Goal: Information Seeking & Learning: Learn about a topic

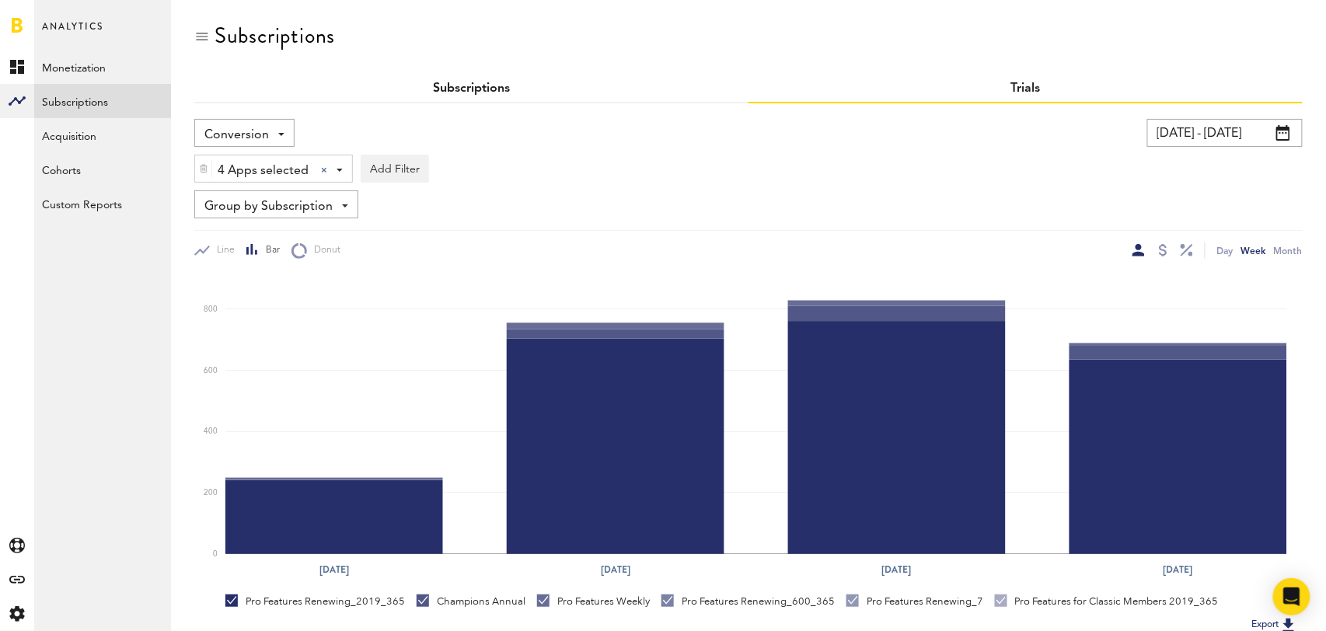
click at [467, 84] on link "Subscriptions" at bounding box center [471, 88] width 77 height 12
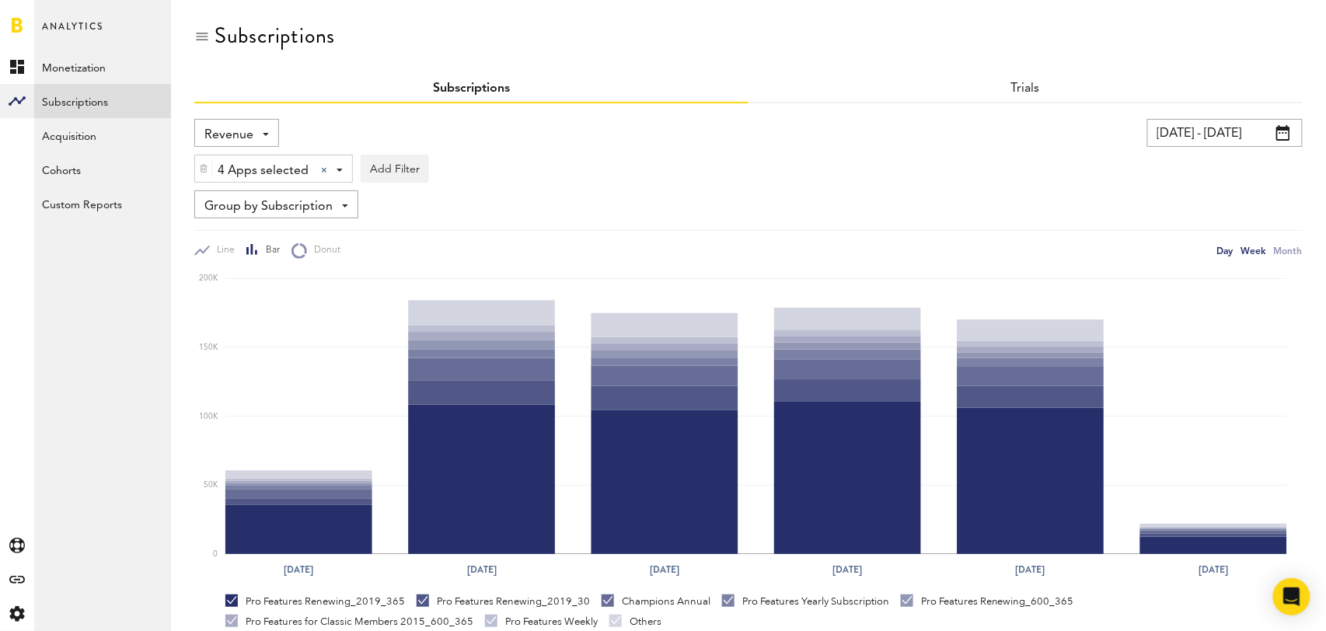
click at [1225, 249] on div "Day" at bounding box center [1225, 250] width 16 height 16
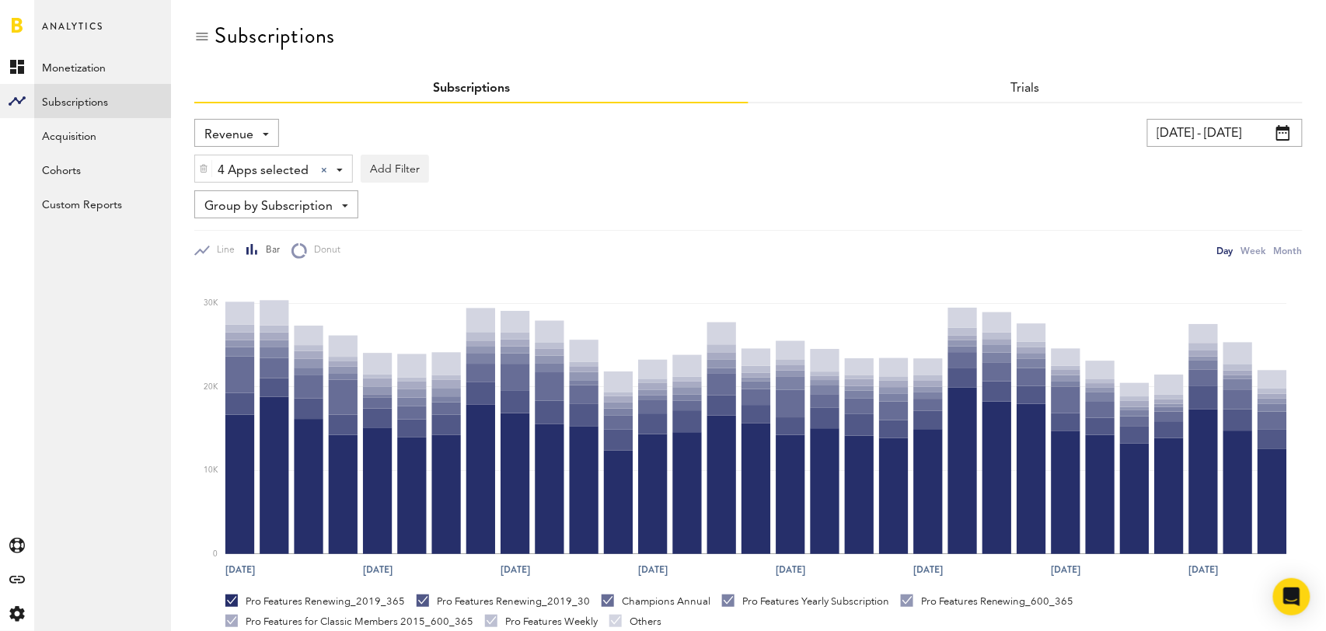
click at [261, 139] on div "Revenue Revenue MRR Actives Trial Status Billing Retries New Subscriptions Rene…" at bounding box center [236, 133] width 85 height 28
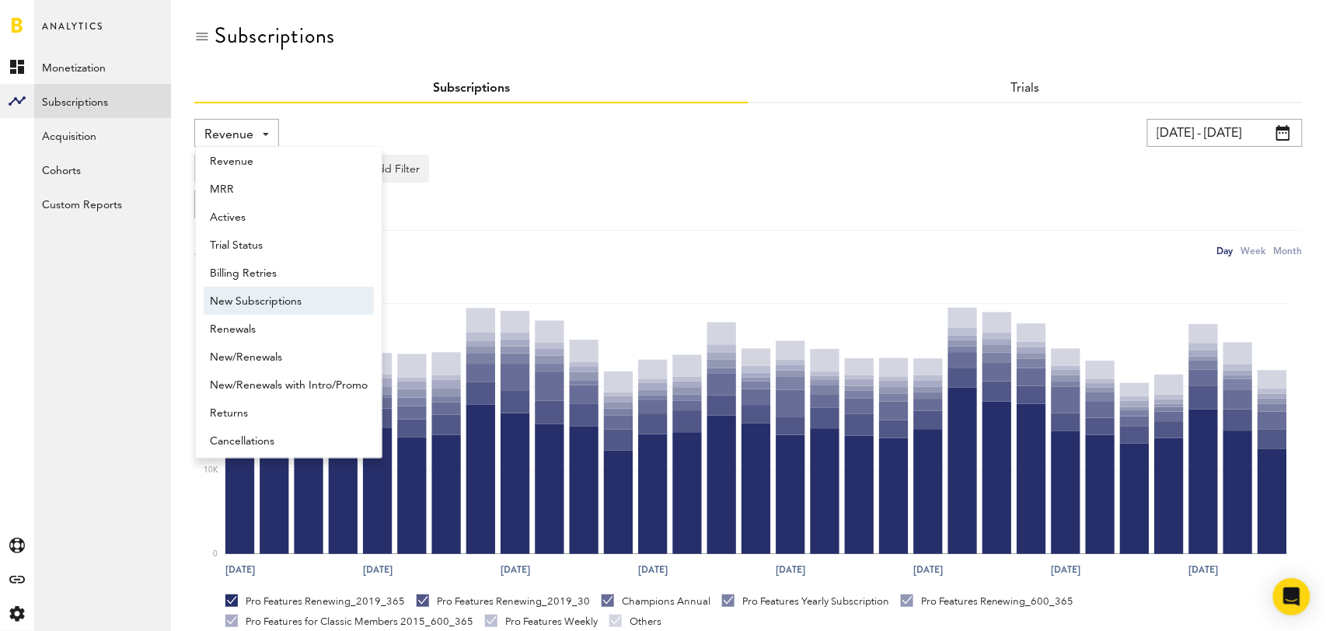
click at [281, 292] on span "New Subscriptions" at bounding box center [289, 301] width 158 height 26
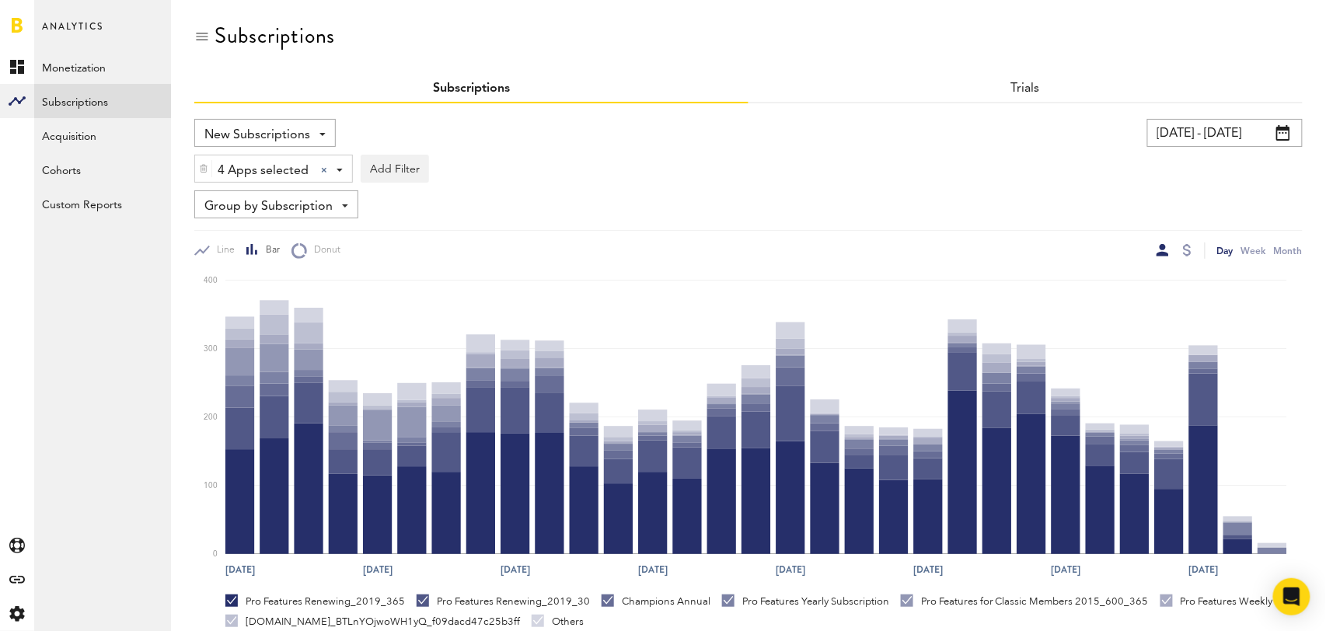
click at [321, 206] on span "Group by Subscription" at bounding box center [268, 207] width 128 height 26
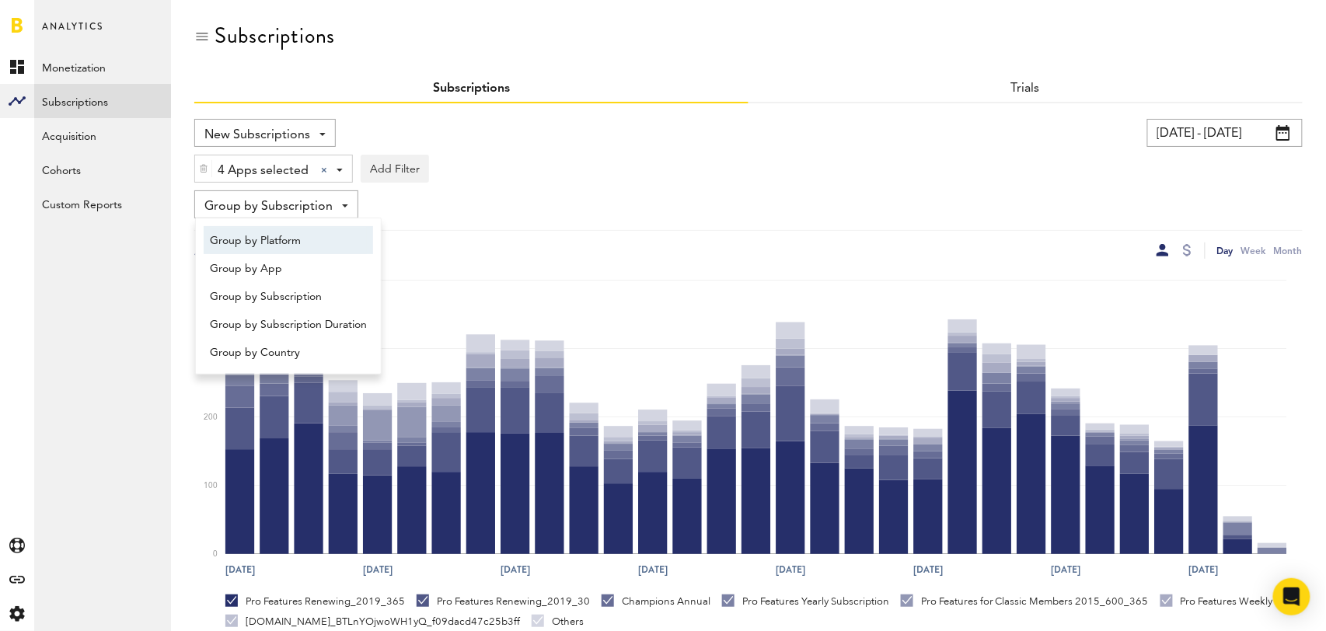
click at [312, 235] on span "Group by Platform" at bounding box center [288, 241] width 157 height 26
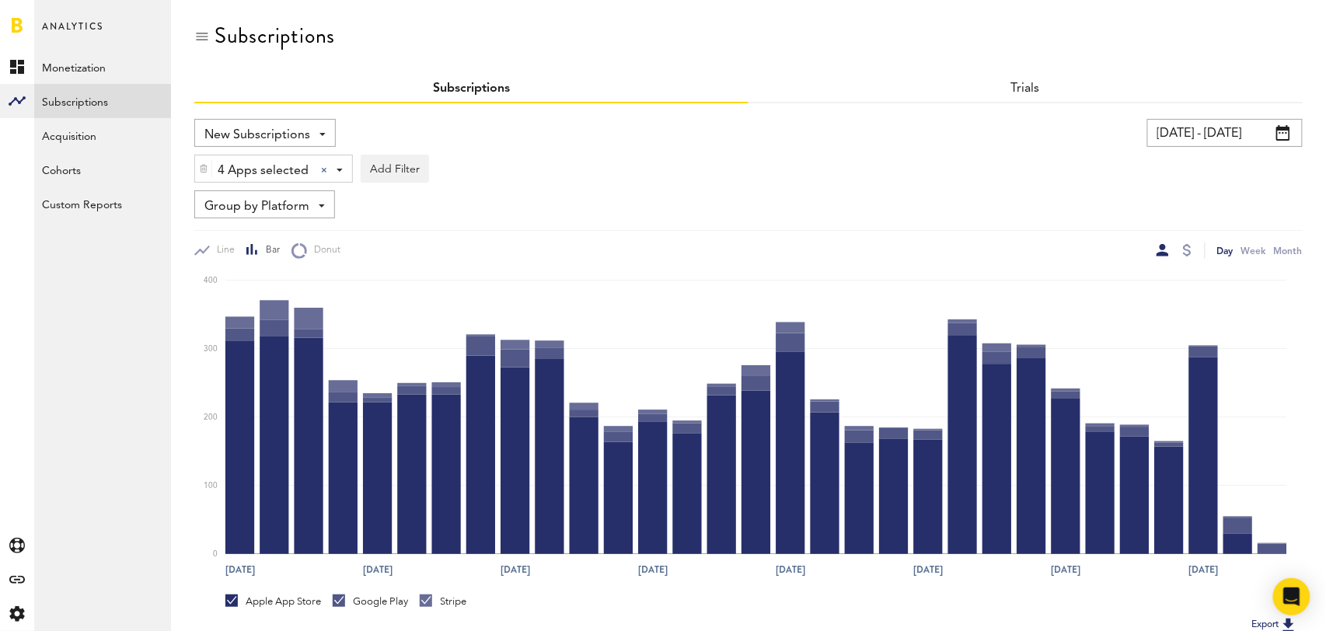
click at [1230, 127] on input "08/15/25 - 09/14/25" at bounding box center [1224, 133] width 155 height 28
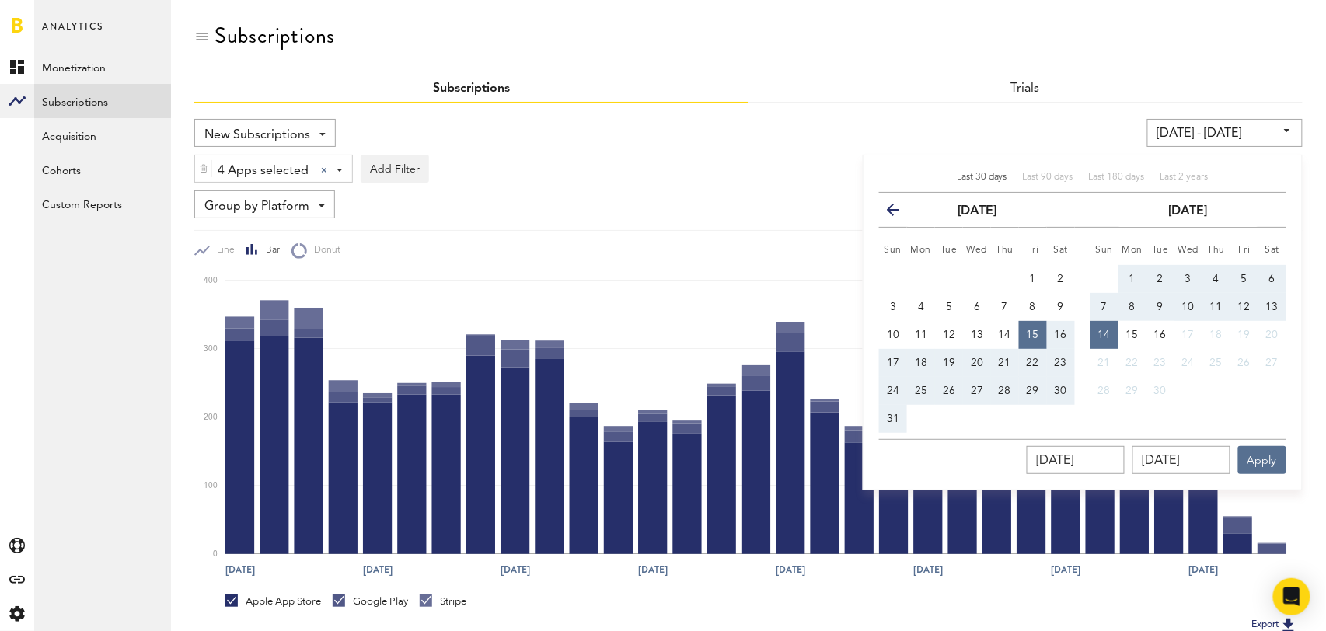
click at [978, 175] on span "Last 30 days" at bounding box center [982, 177] width 51 height 9
type input "[DATE] - [DATE]"
type input "[DATE]"
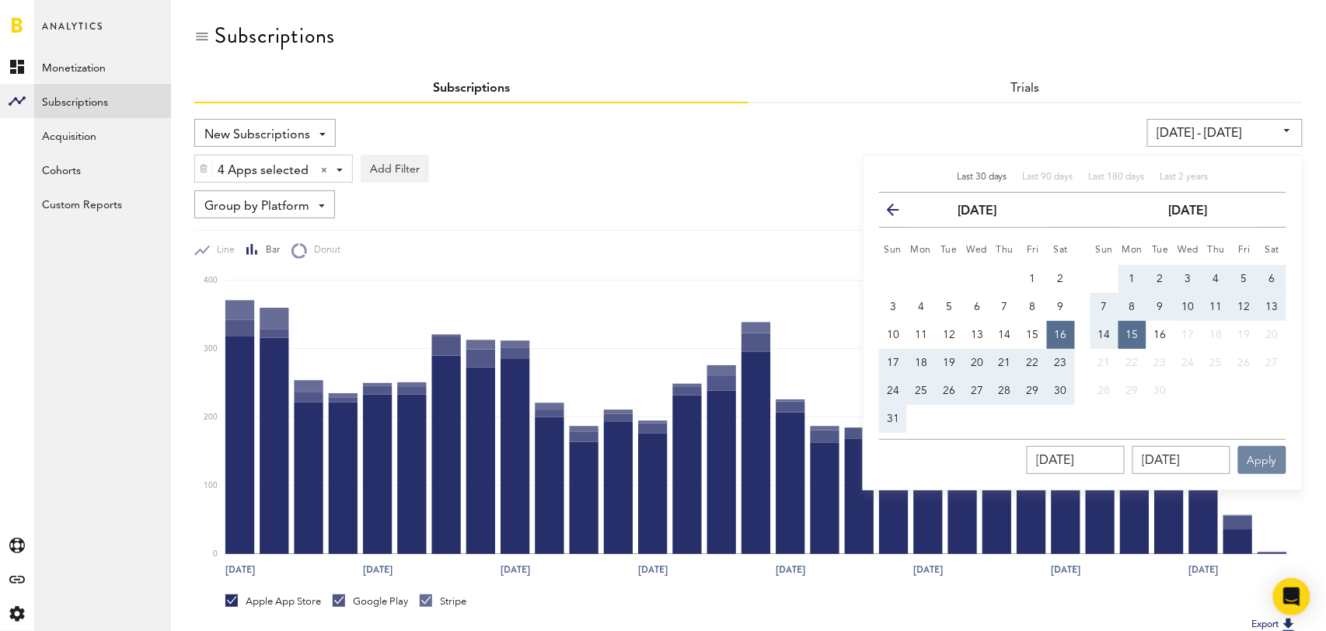
click at [1271, 474] on button "Apply" at bounding box center [1262, 460] width 48 height 28
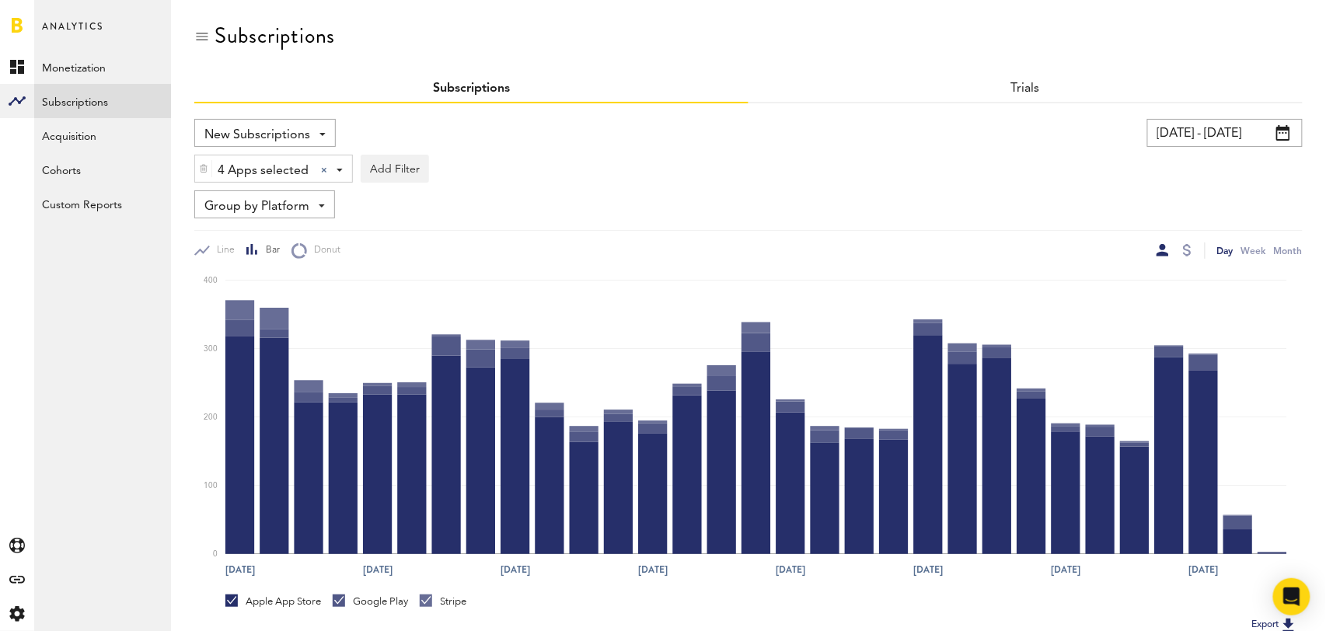
click at [302, 131] on span "New Subscriptions" at bounding box center [257, 135] width 106 height 26
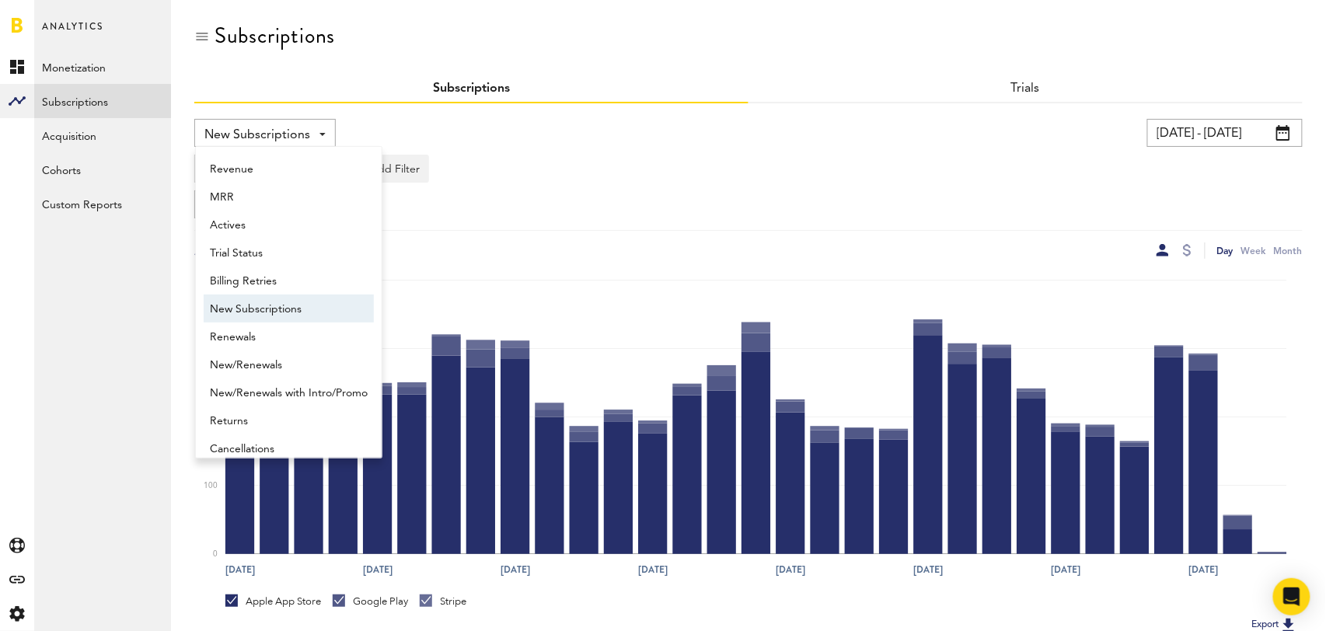
scroll to position [12, 0]
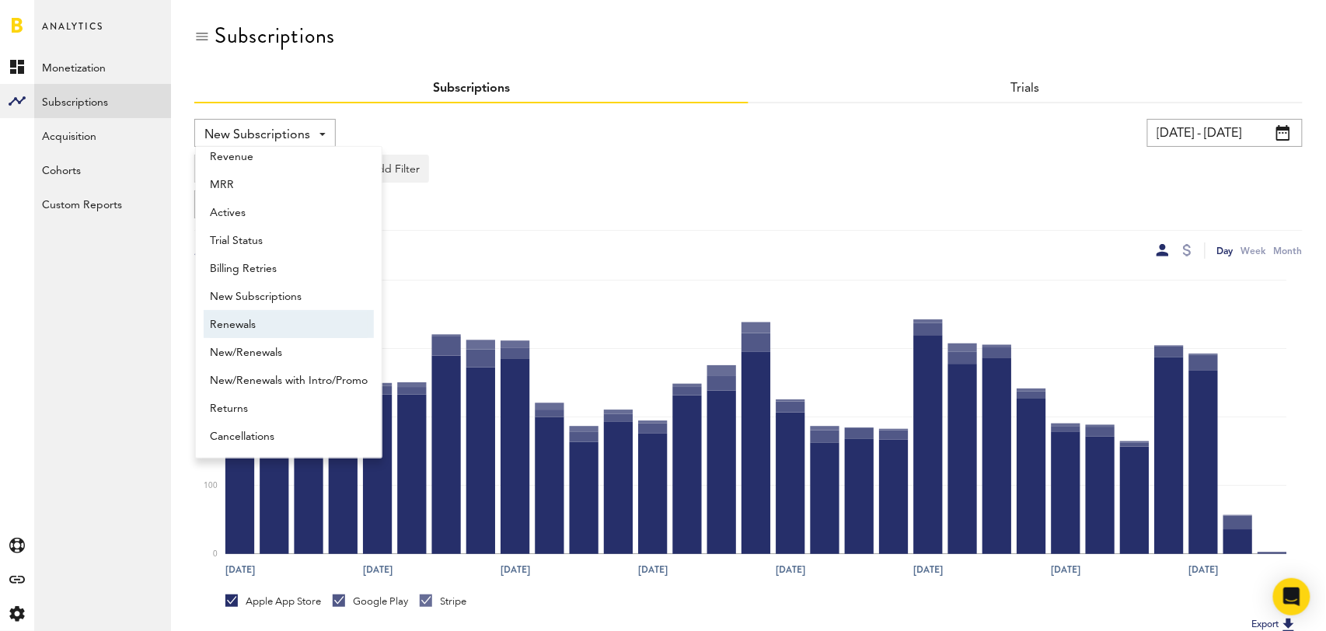
click at [308, 318] on span "Renewals" at bounding box center [289, 325] width 158 height 26
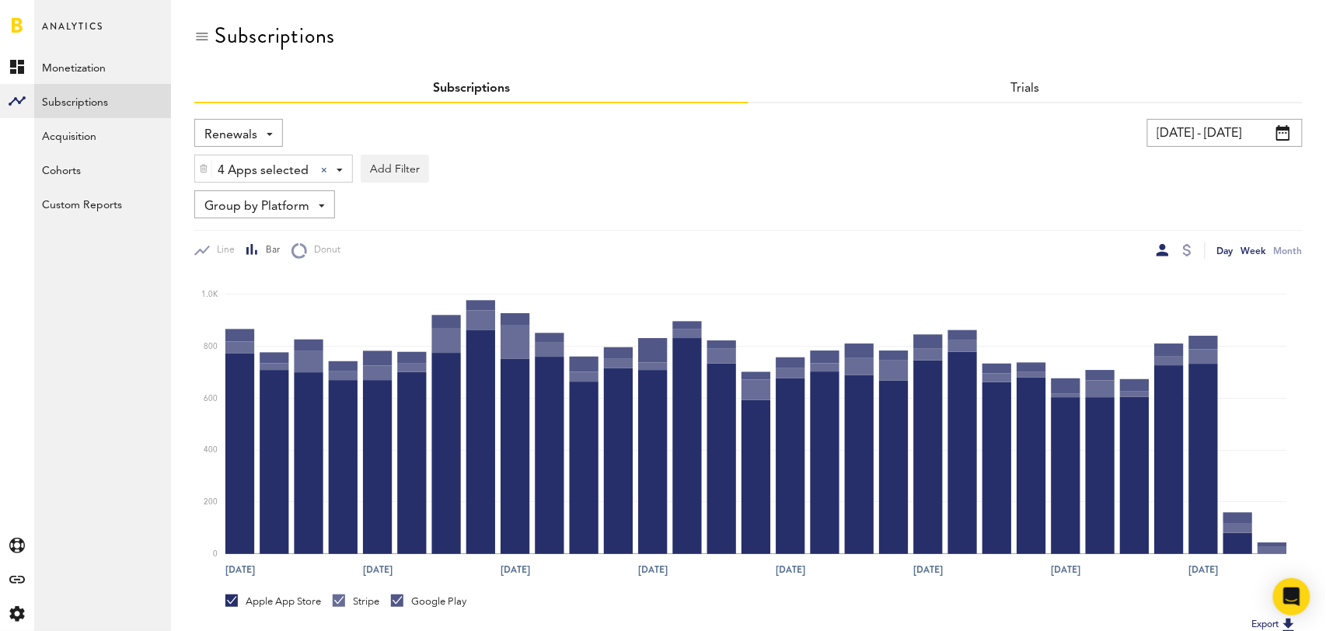
click at [1260, 252] on div "Week" at bounding box center [1253, 250] width 25 height 16
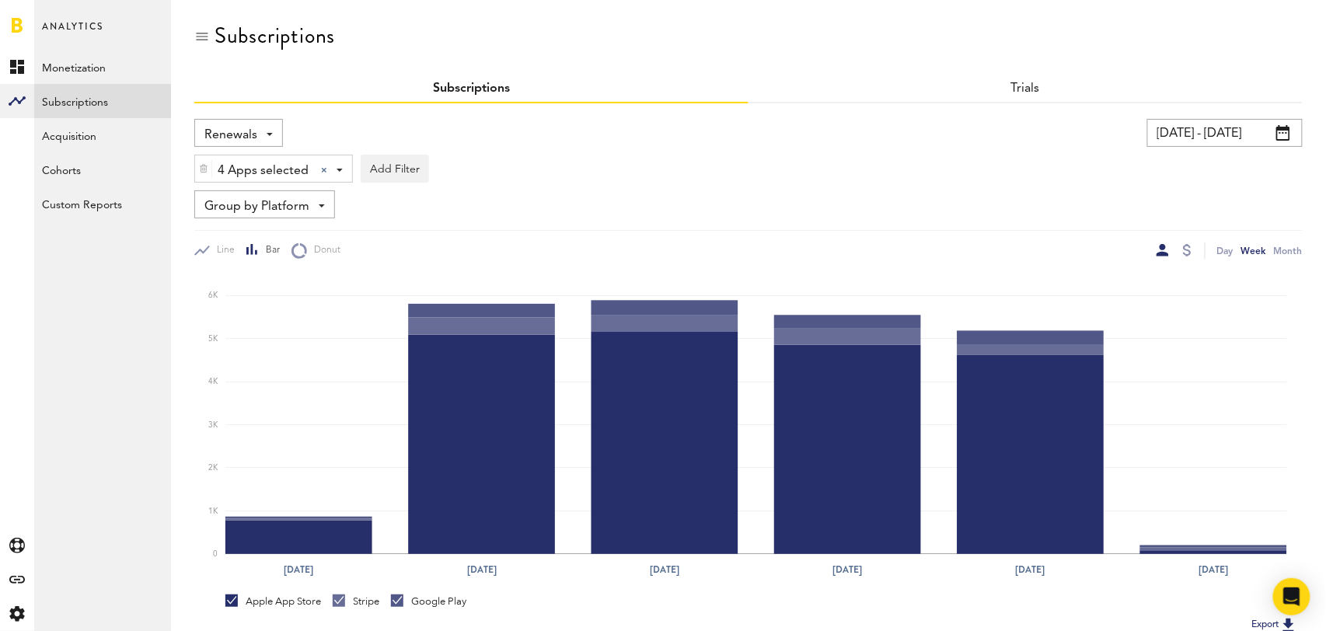
click at [287, 203] on span "Group by Platform" at bounding box center [256, 207] width 105 height 26
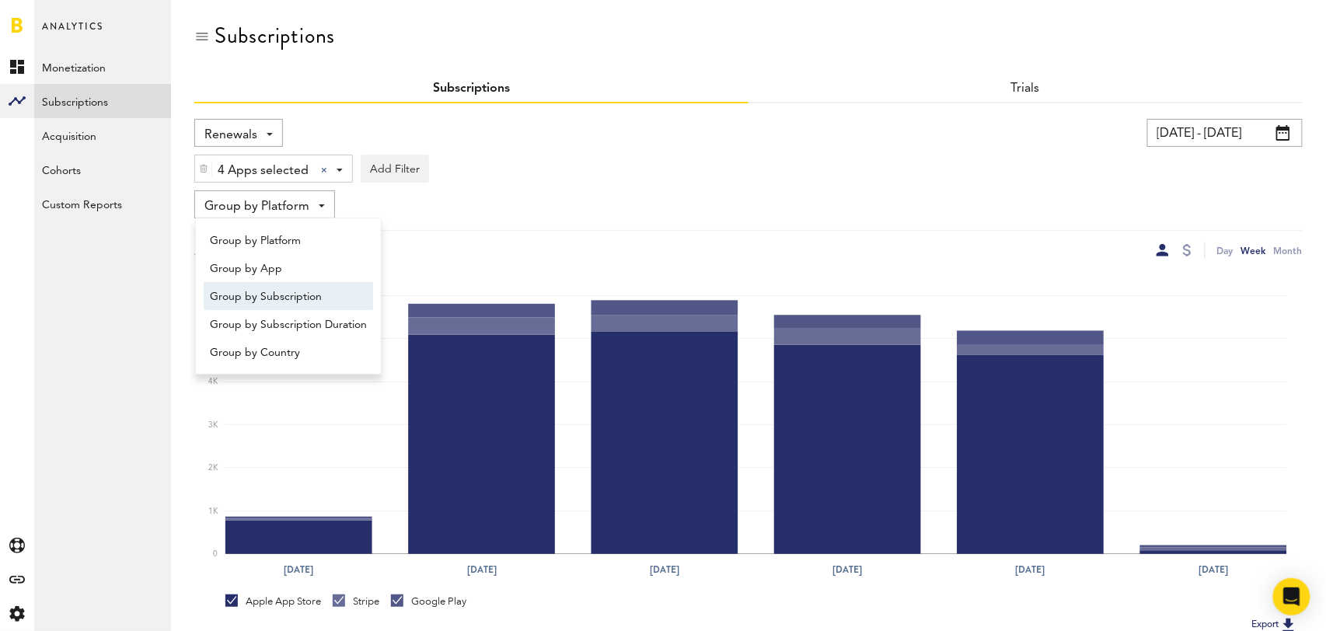
click at [315, 297] on span "Group by Subscription" at bounding box center [288, 297] width 157 height 26
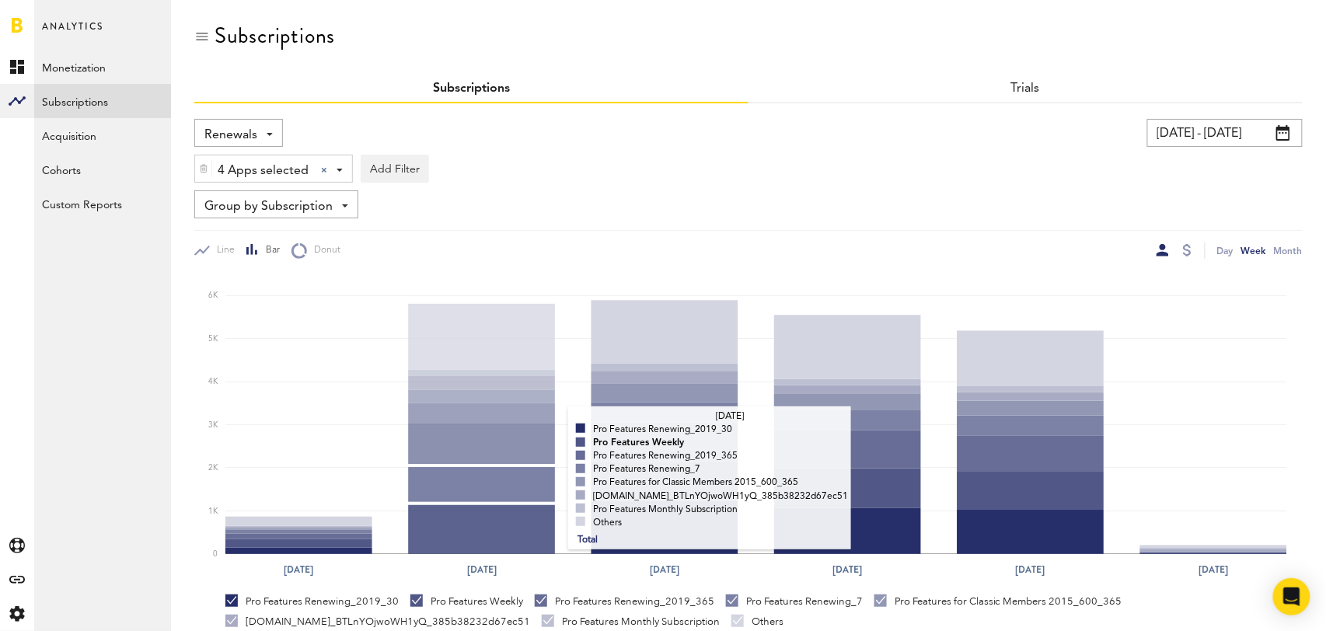
scroll to position [291, 0]
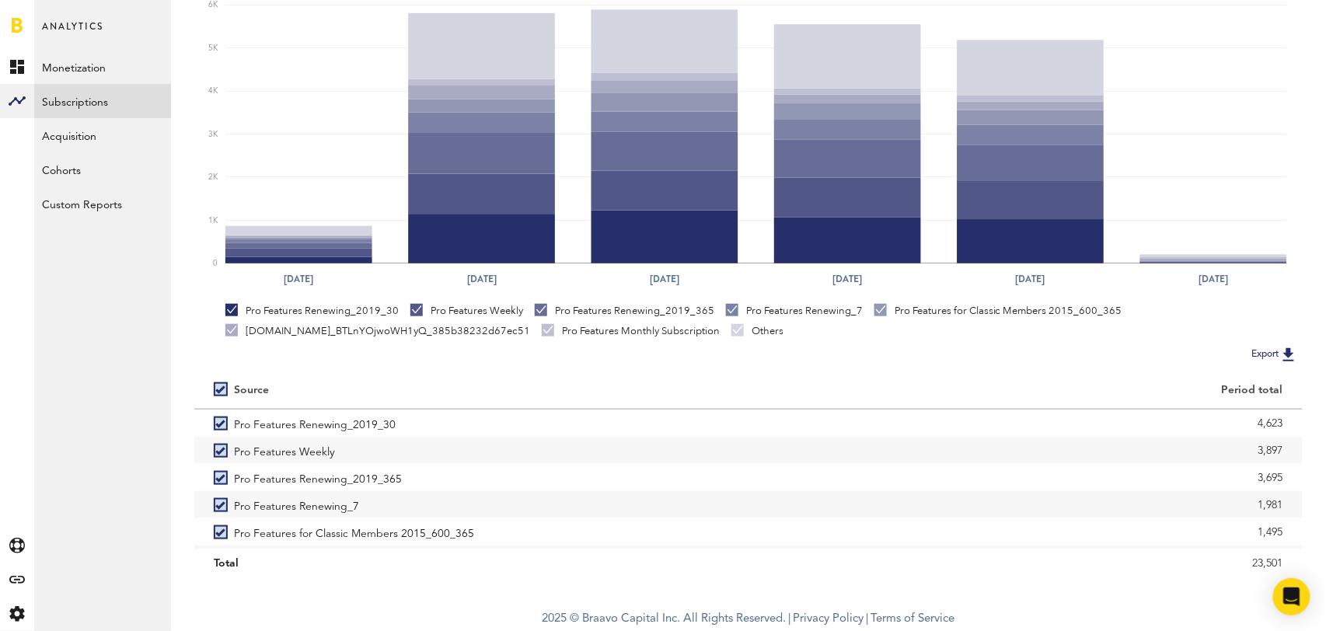
click at [224, 389] on label at bounding box center [224, 389] width 20 height 0
checkbox input "false"
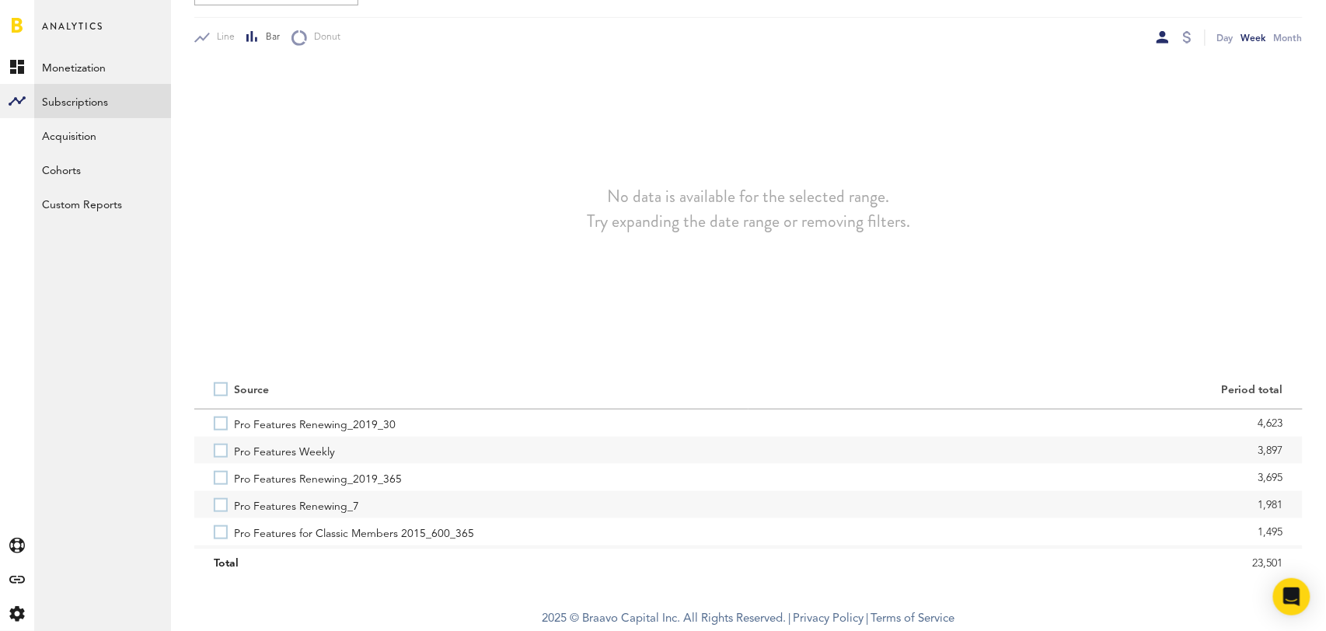
scroll to position [213, 0]
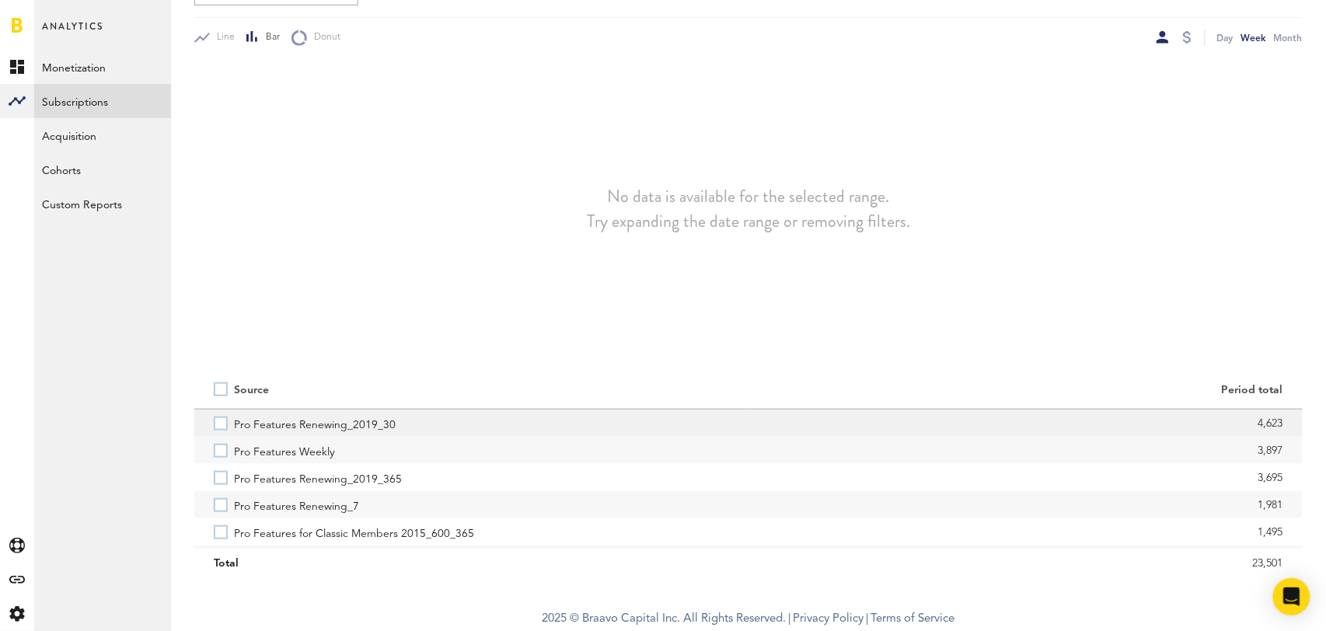
click at [224, 420] on label "Pro Features Renewing_2019_30" at bounding box center [471, 423] width 515 height 27
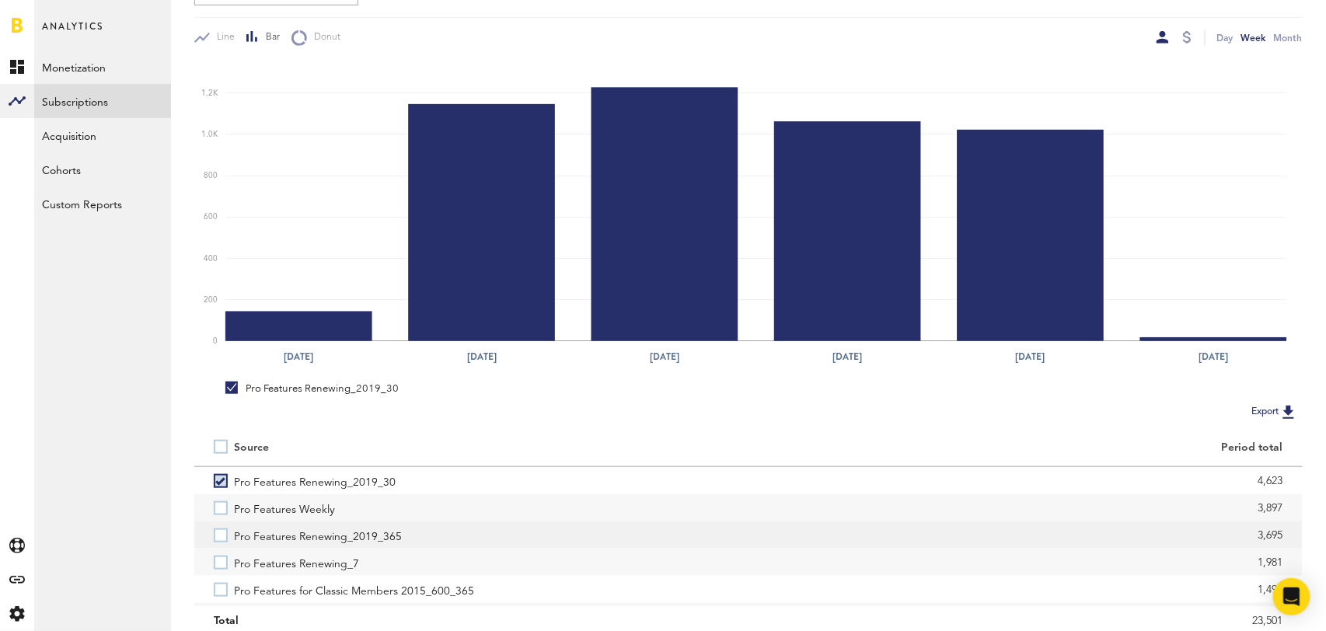
click at [230, 533] on label "Pro Features Renewing_2019_365" at bounding box center [471, 534] width 515 height 27
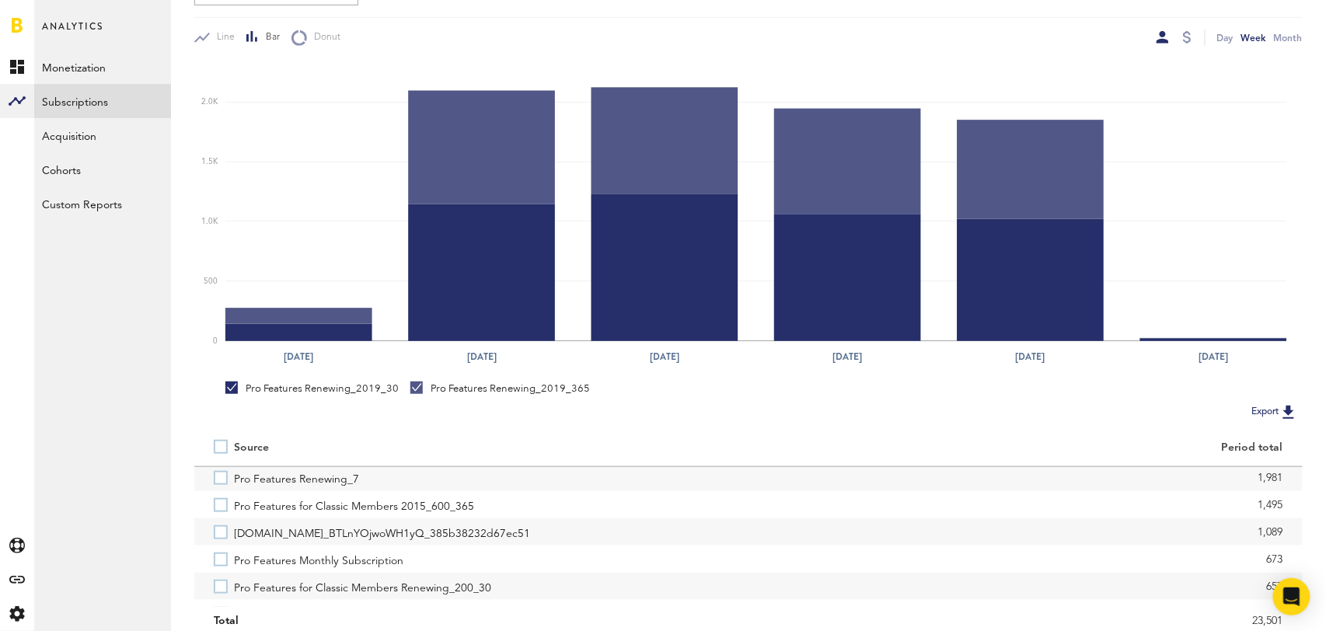
scroll to position [87, 0]
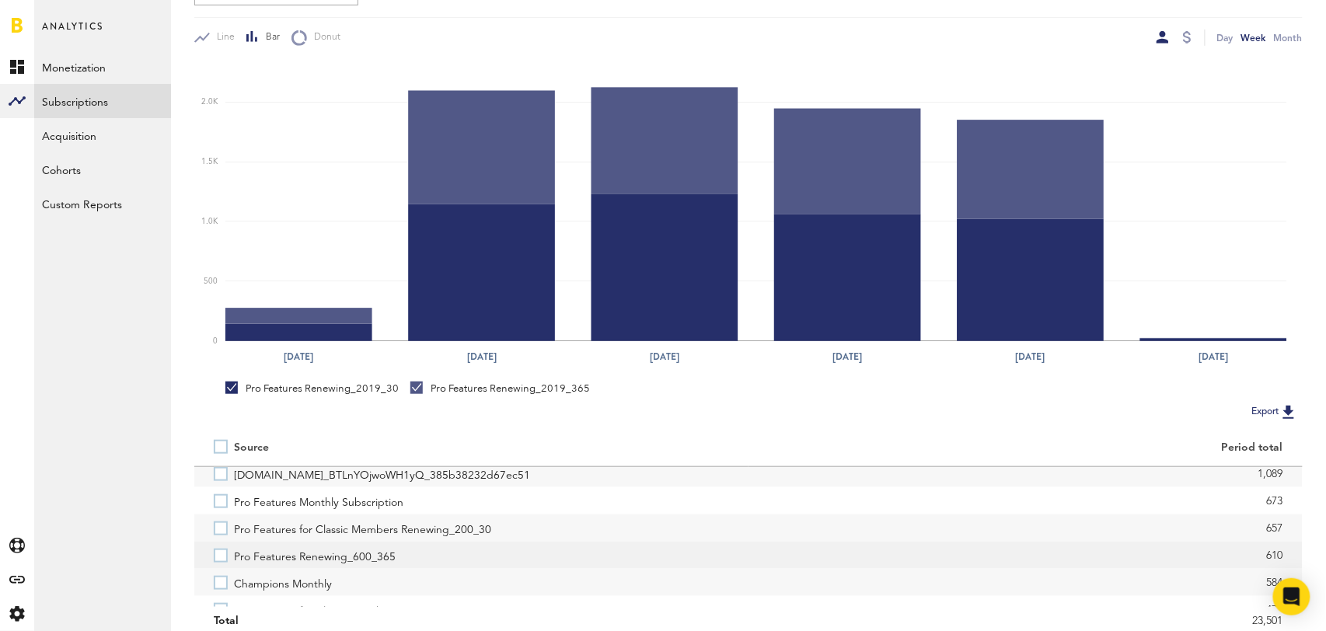
click at [223, 553] on label "Pro Features Renewing_600_365" at bounding box center [471, 555] width 515 height 27
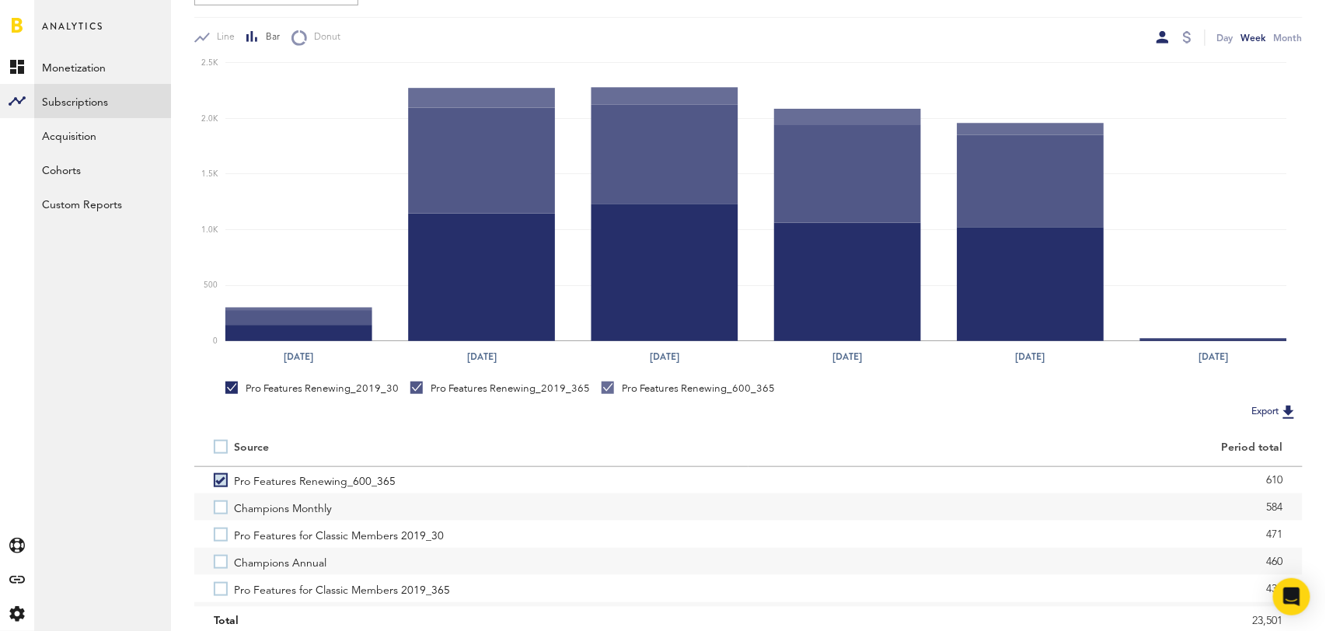
scroll to position [227, 0]
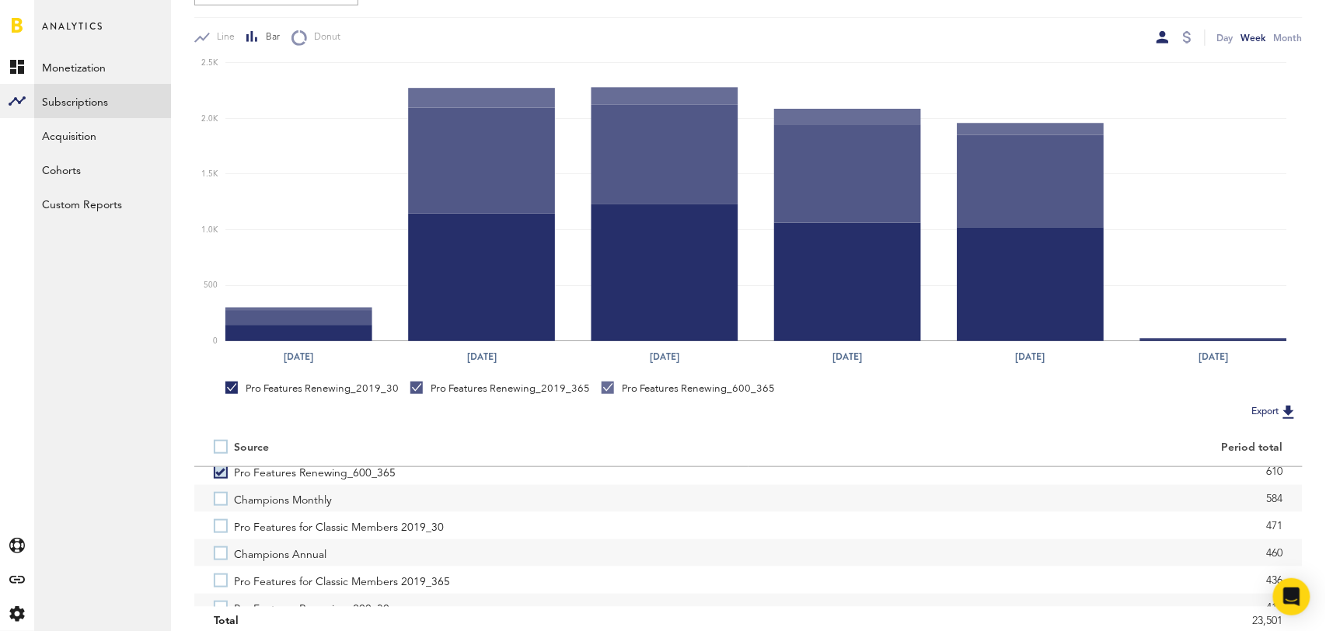
click at [223, 553] on label "Champions Annual" at bounding box center [471, 552] width 515 height 27
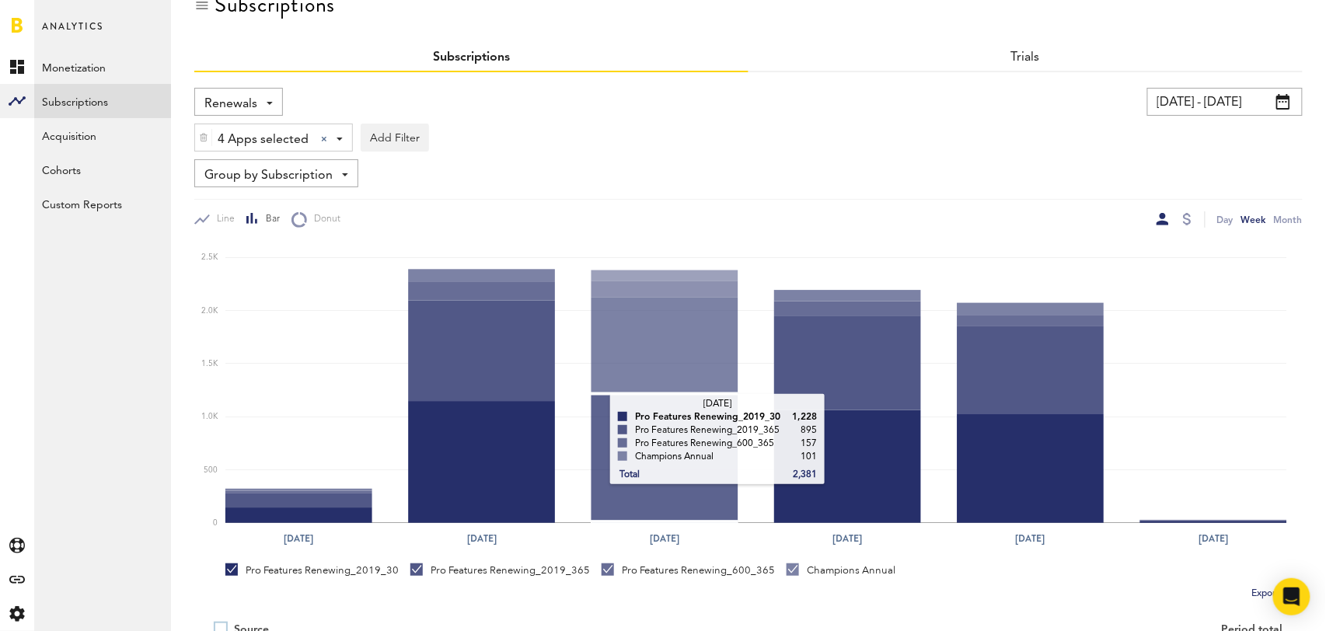
scroll to position [0, 0]
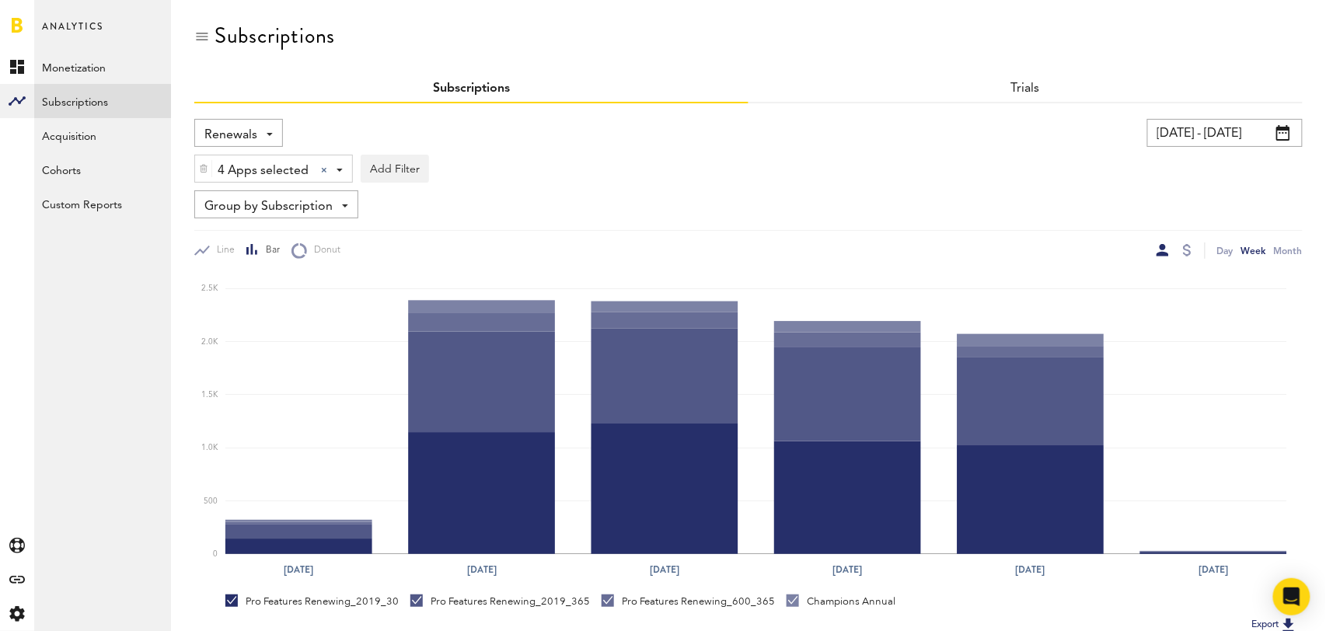
click at [251, 131] on span "Renewals" at bounding box center [230, 135] width 53 height 26
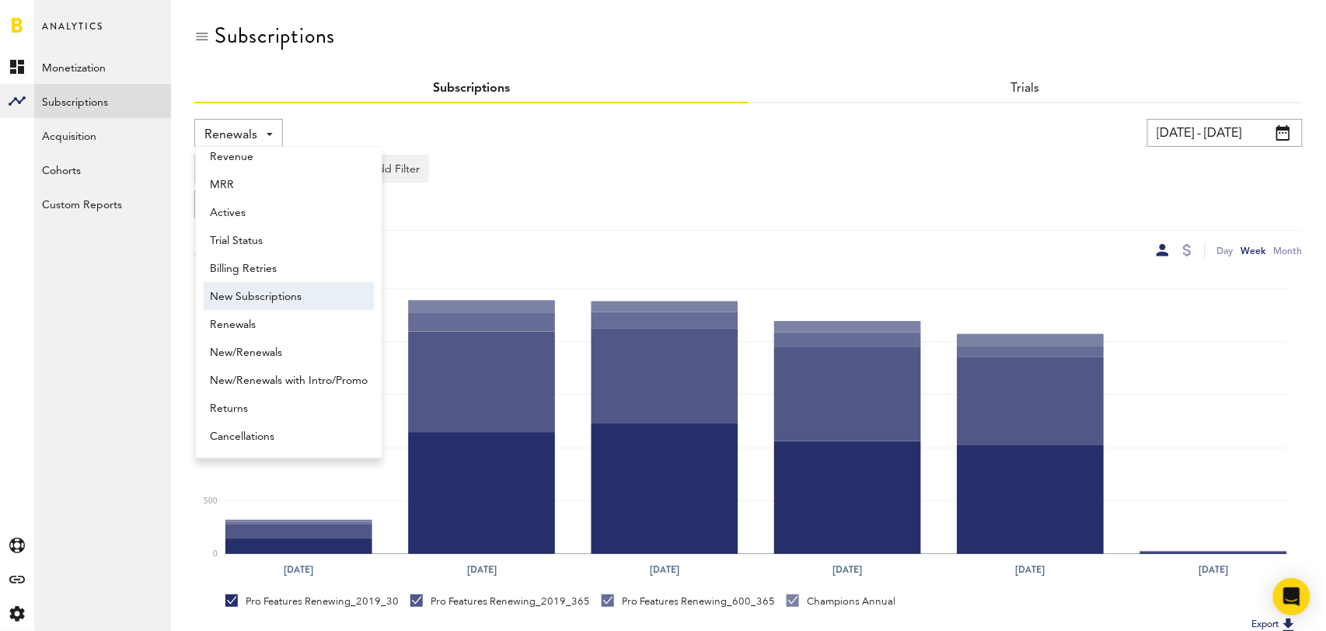
click at [305, 299] on span "New Subscriptions" at bounding box center [289, 297] width 158 height 26
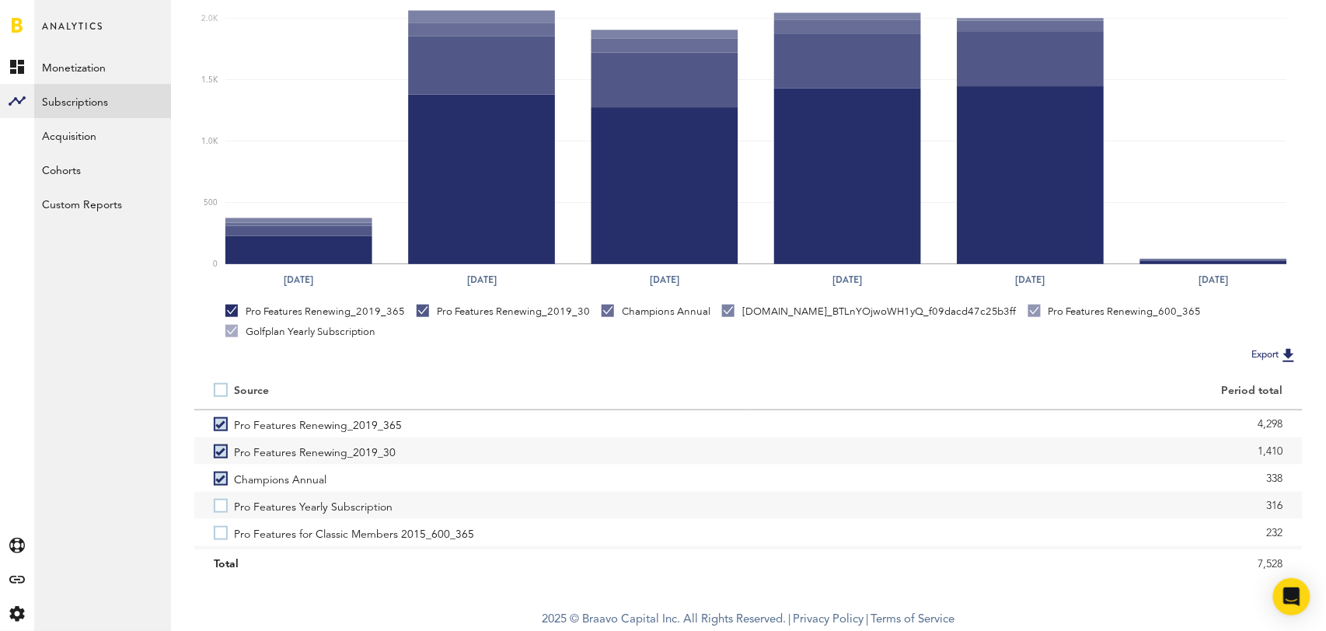
scroll to position [291, 0]
click at [220, 389] on label at bounding box center [224, 389] width 20 height 0
checkbox input "true"
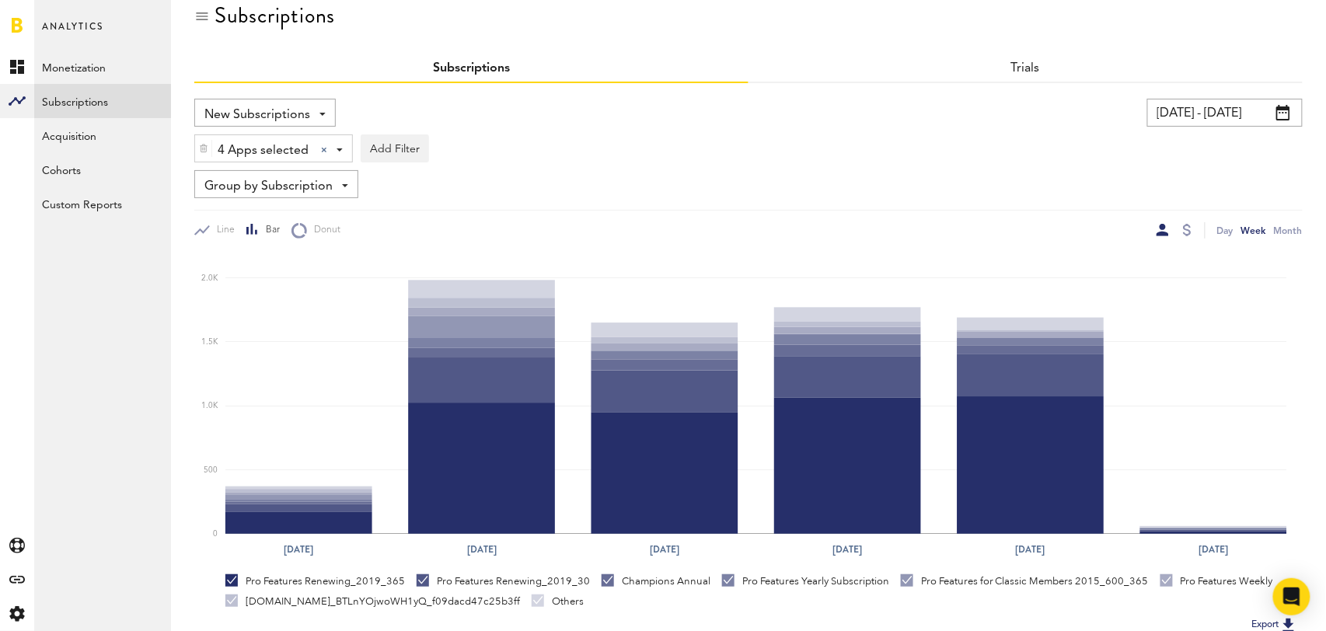
scroll to position [0, 0]
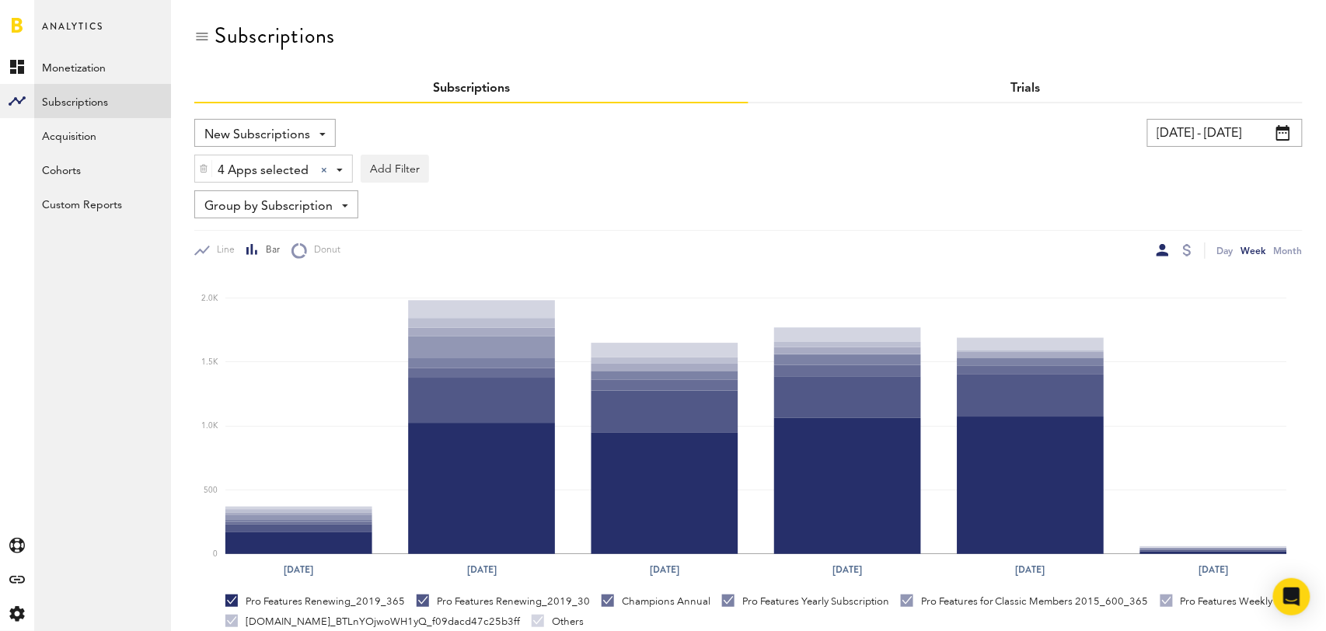
click at [1023, 91] on link "Trials" at bounding box center [1026, 88] width 30 height 12
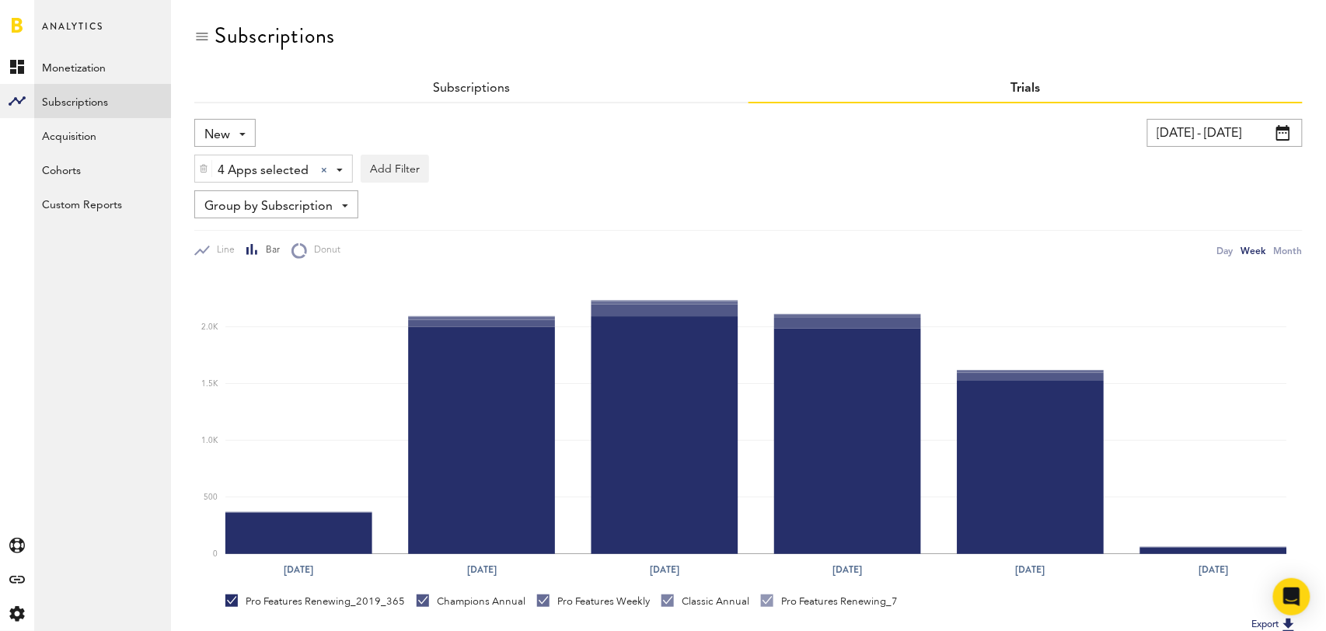
click at [235, 124] on div "New New Active Cancelled Conversion" at bounding box center [224, 133] width 61 height 28
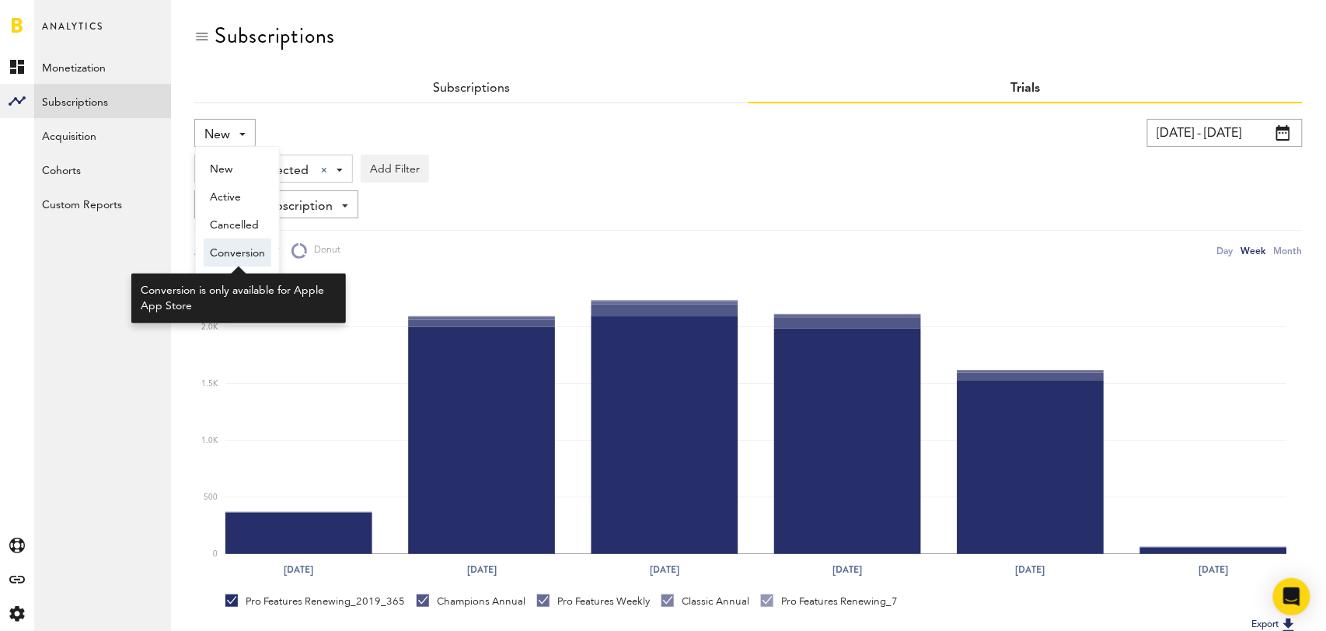
click at [225, 258] on span "Conversion" at bounding box center [237, 253] width 55 height 26
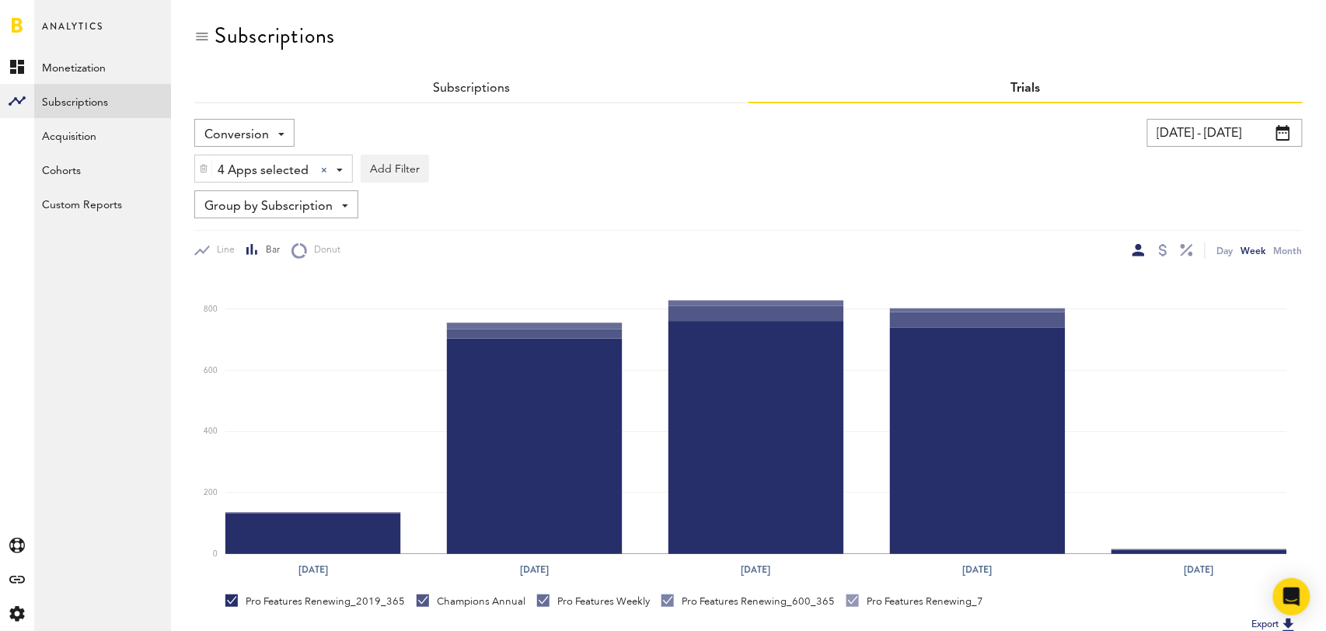
click at [820, 133] on div "[DATE] - [DATE] Last 30 days Last 90 days Last 180 days Last 2 years previous […" at bounding box center [1012, 133] width 582 height 28
click at [491, 85] on link "Subscriptions" at bounding box center [471, 88] width 77 height 12
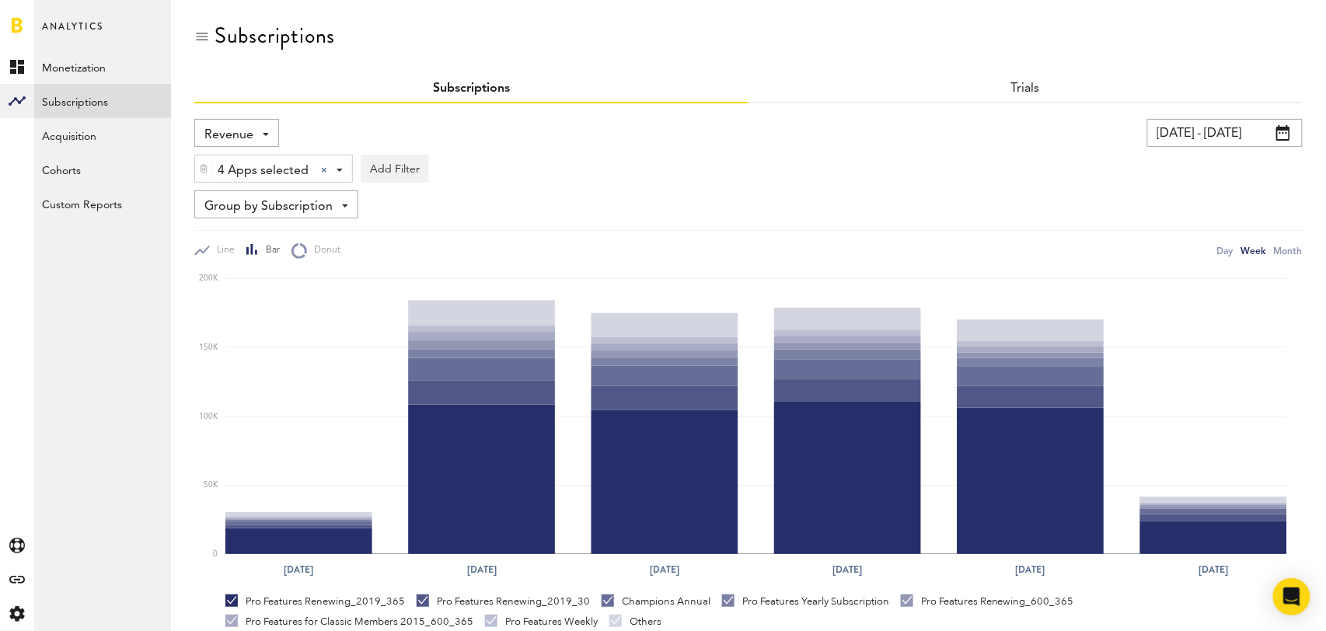
click at [251, 135] on span "Revenue" at bounding box center [228, 135] width 49 height 26
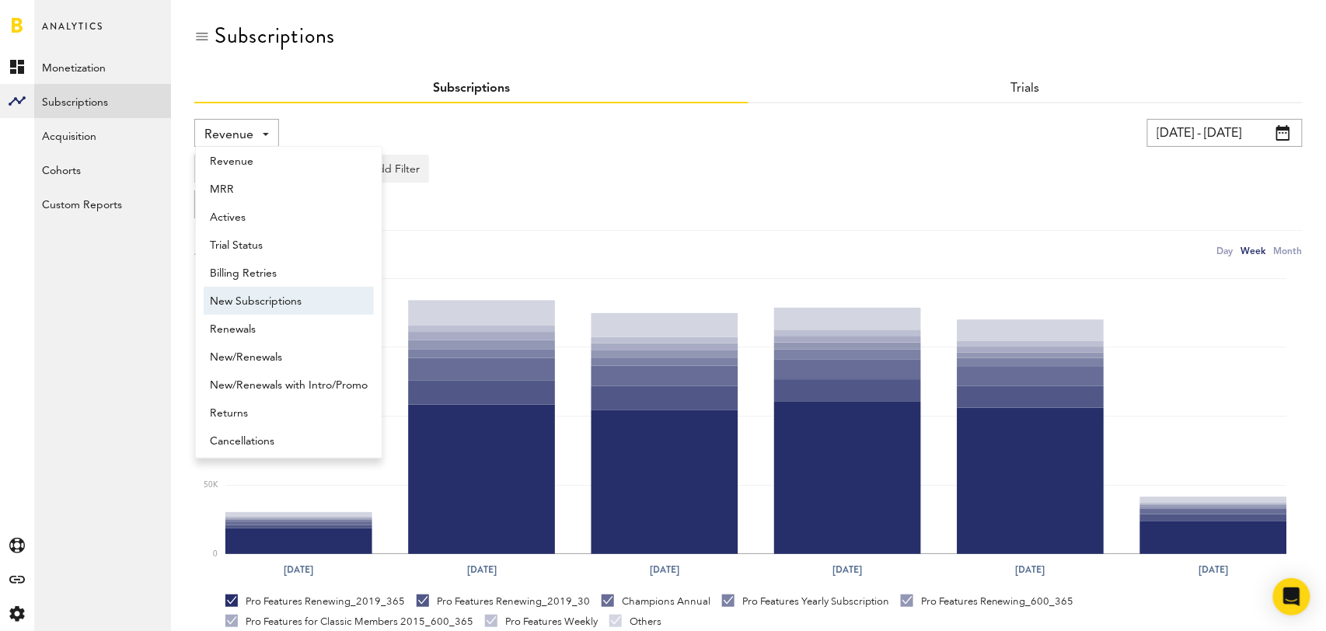
click at [276, 301] on span "New Subscriptions" at bounding box center [289, 301] width 158 height 26
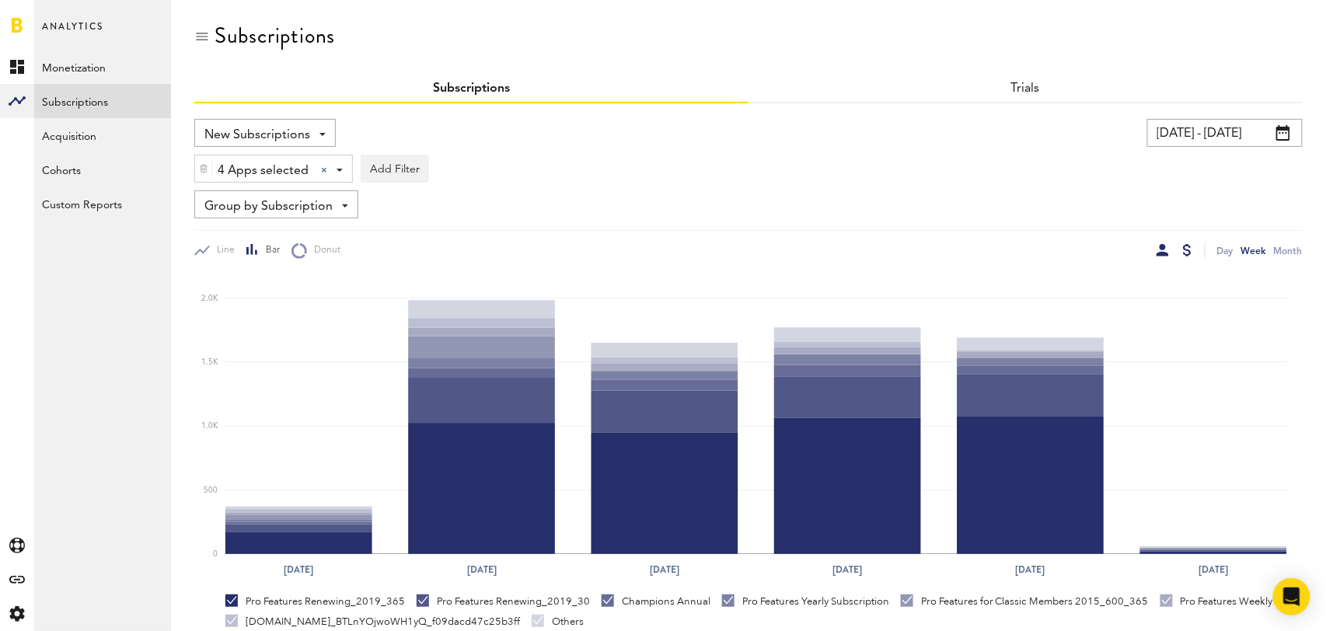
click at [1189, 250] on div at bounding box center [1187, 250] width 9 height 12
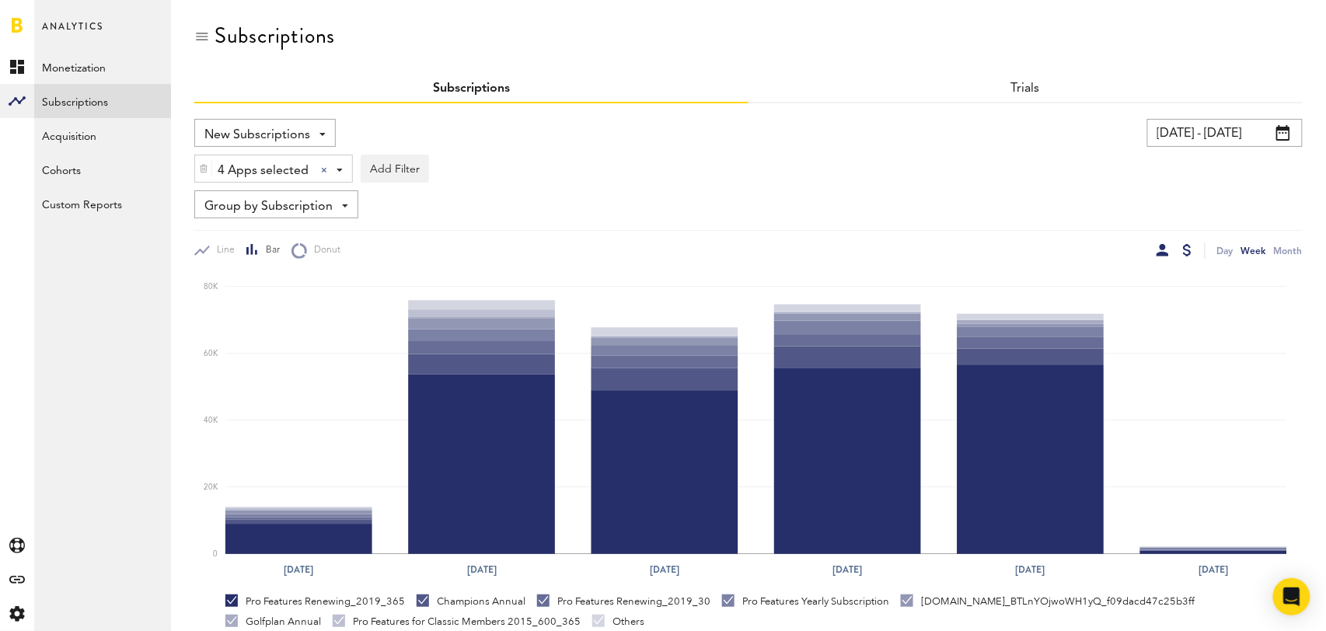
click at [1160, 254] on div at bounding box center [1162, 250] width 12 height 12
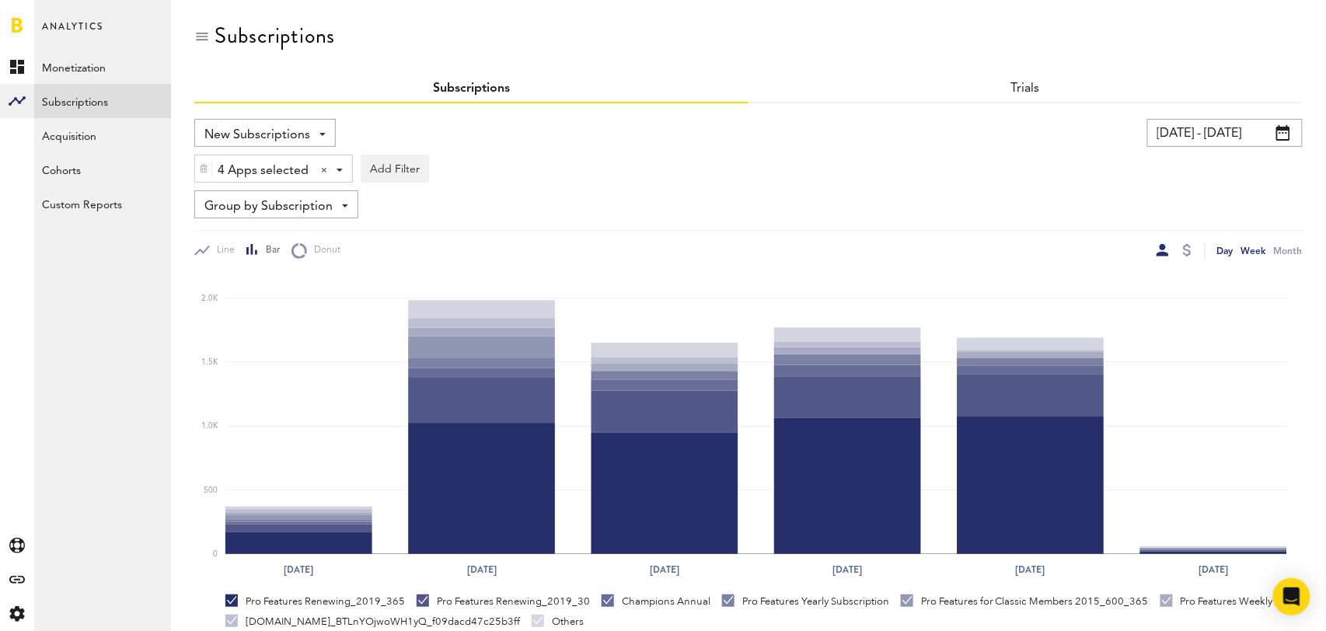
click at [1226, 253] on div "Day" at bounding box center [1225, 250] width 16 height 16
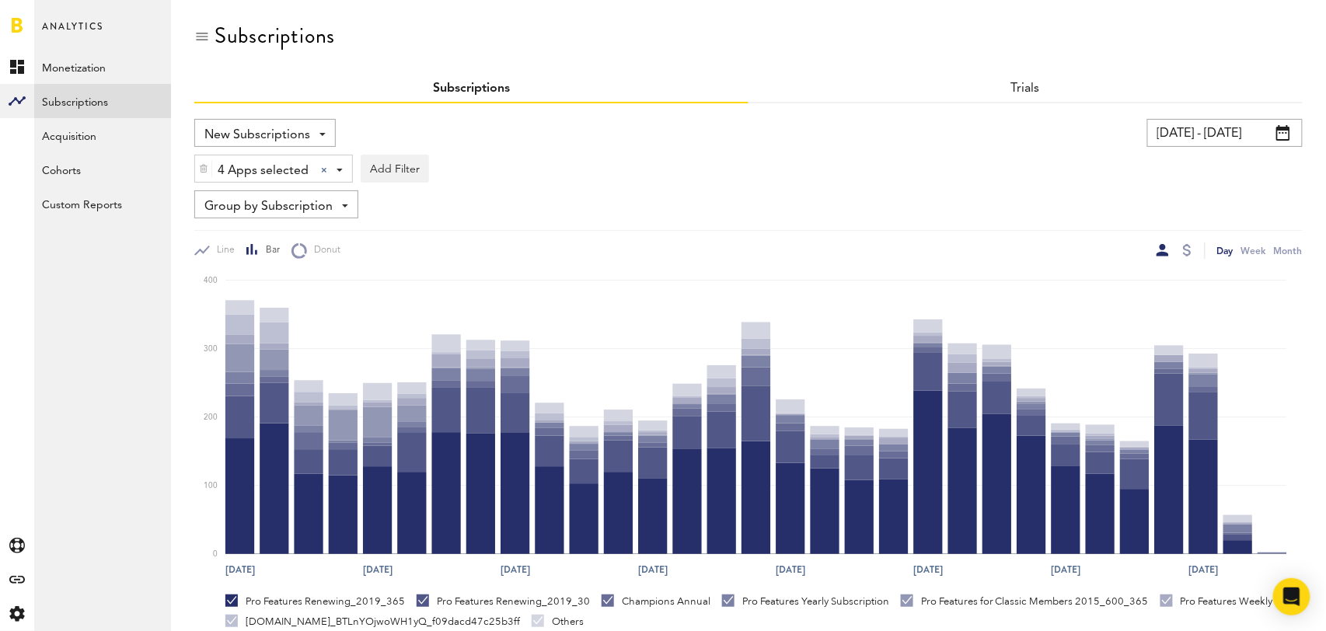
click at [288, 207] on span "Group by Subscription" at bounding box center [268, 207] width 128 height 26
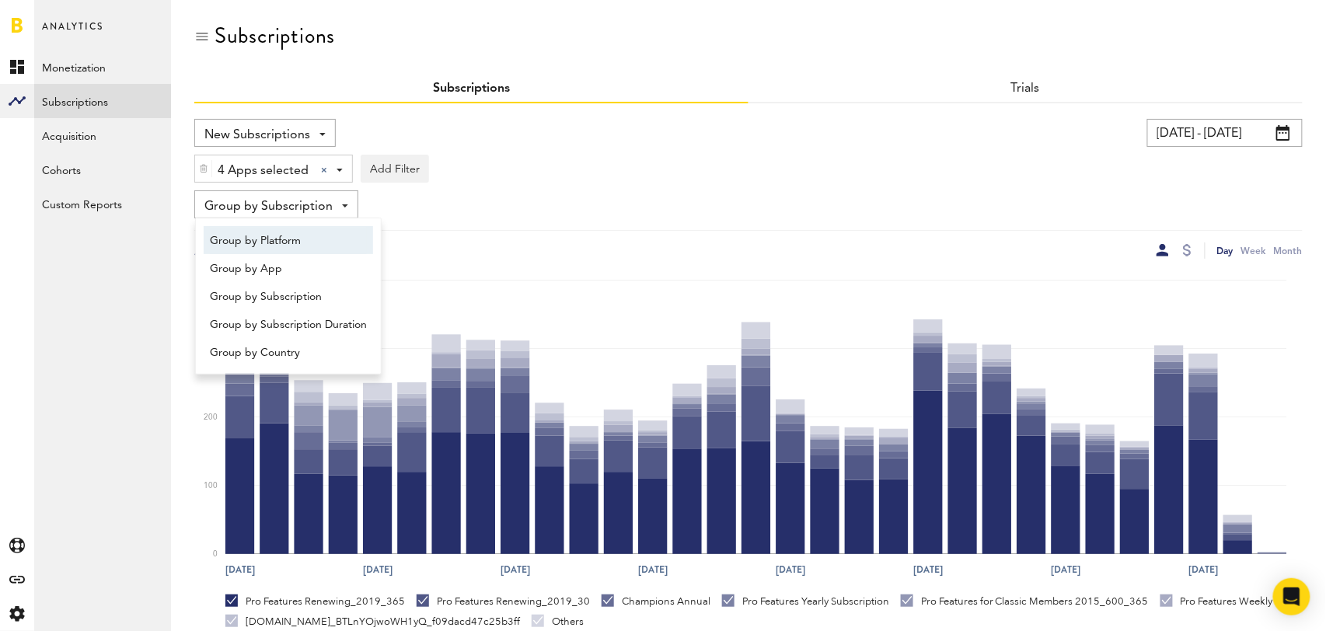
click at [291, 246] on span "Group by Platform" at bounding box center [288, 241] width 157 height 26
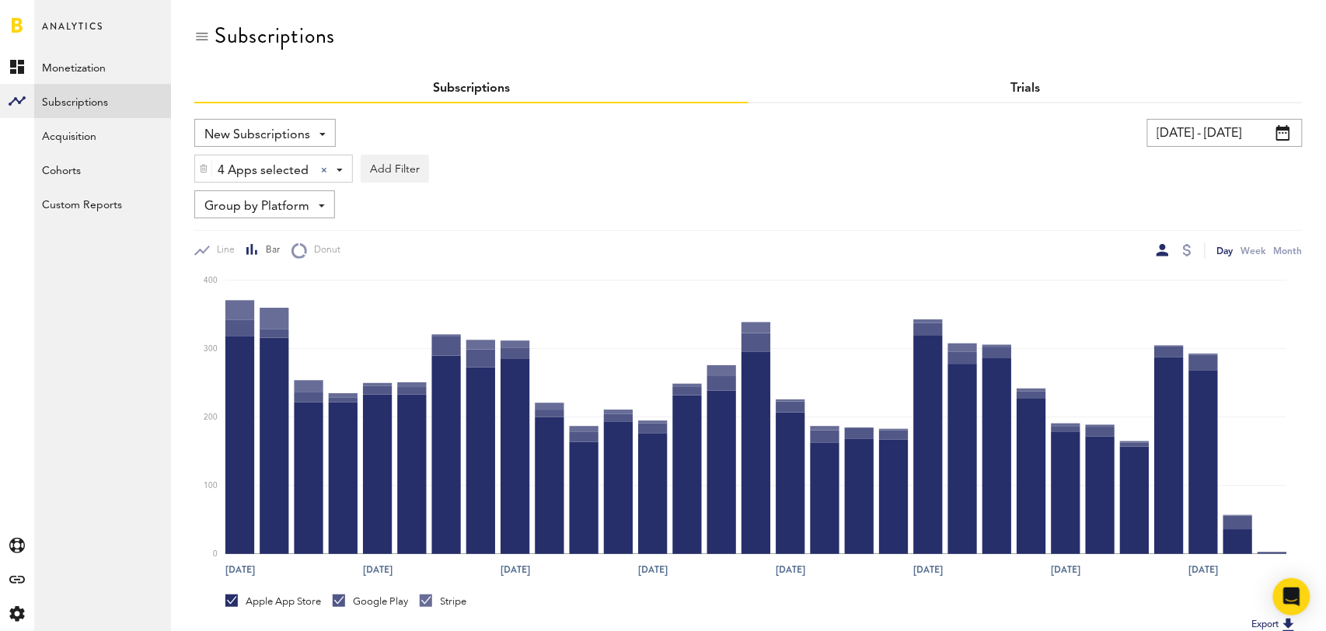
click at [1023, 93] on link "Trials" at bounding box center [1026, 88] width 30 height 12
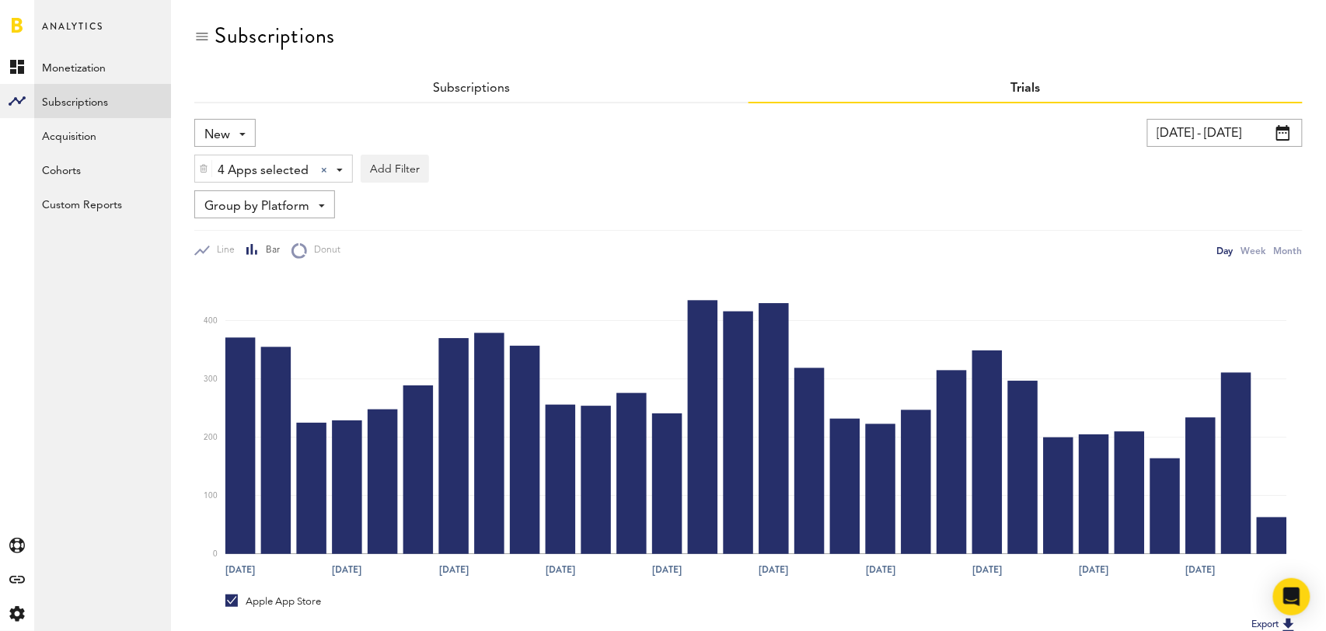
click at [305, 209] on span "Group by Platform" at bounding box center [256, 207] width 105 height 26
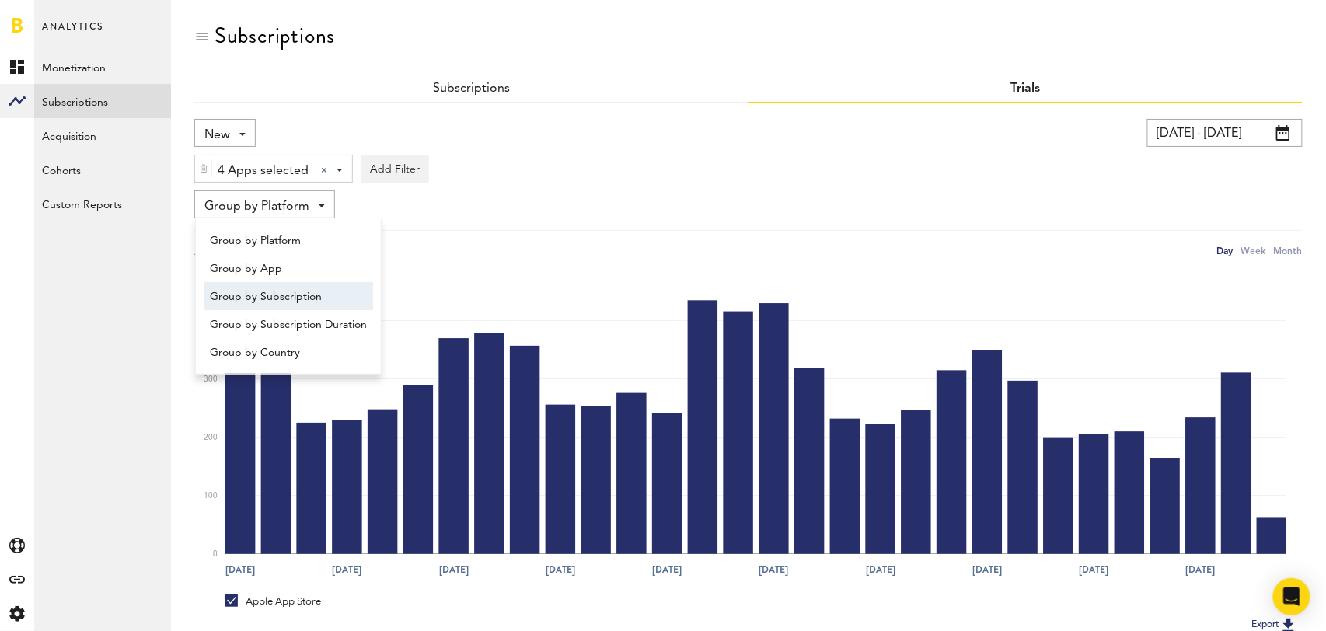
click at [314, 284] on span "Group by Subscription" at bounding box center [288, 297] width 157 height 26
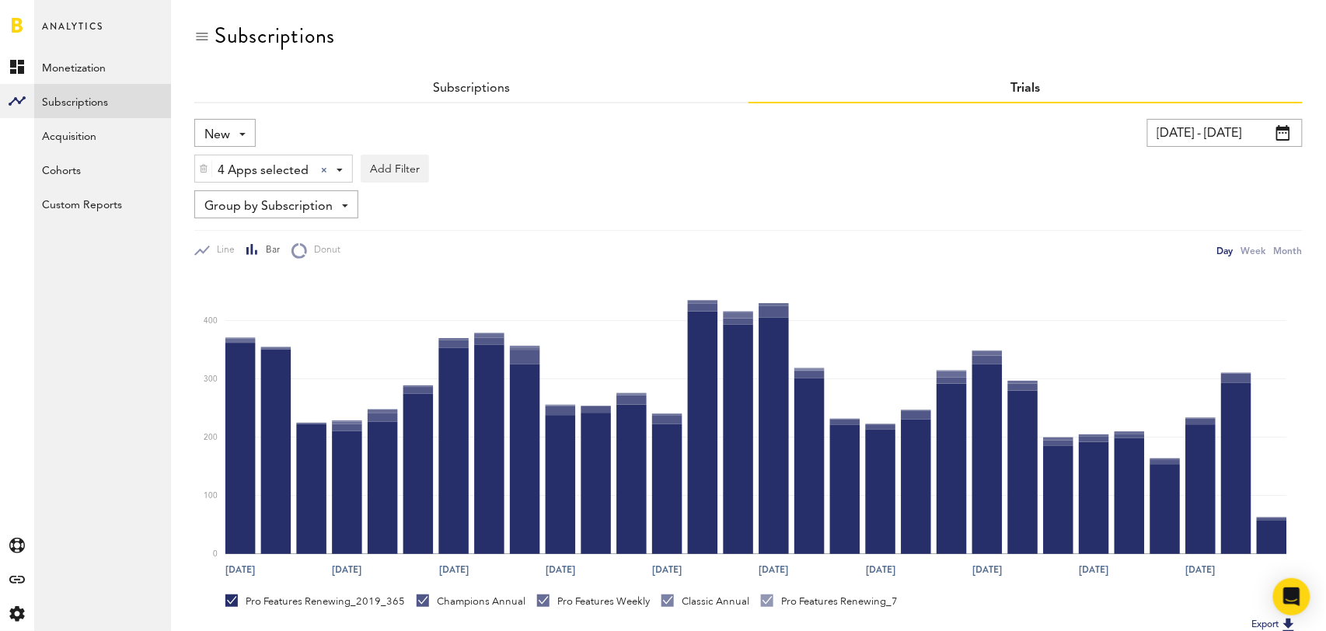
click at [457, 94] on div "Subscriptions" at bounding box center [471, 89] width 554 height 28
click at [477, 86] on link "Subscriptions" at bounding box center [471, 88] width 77 height 12
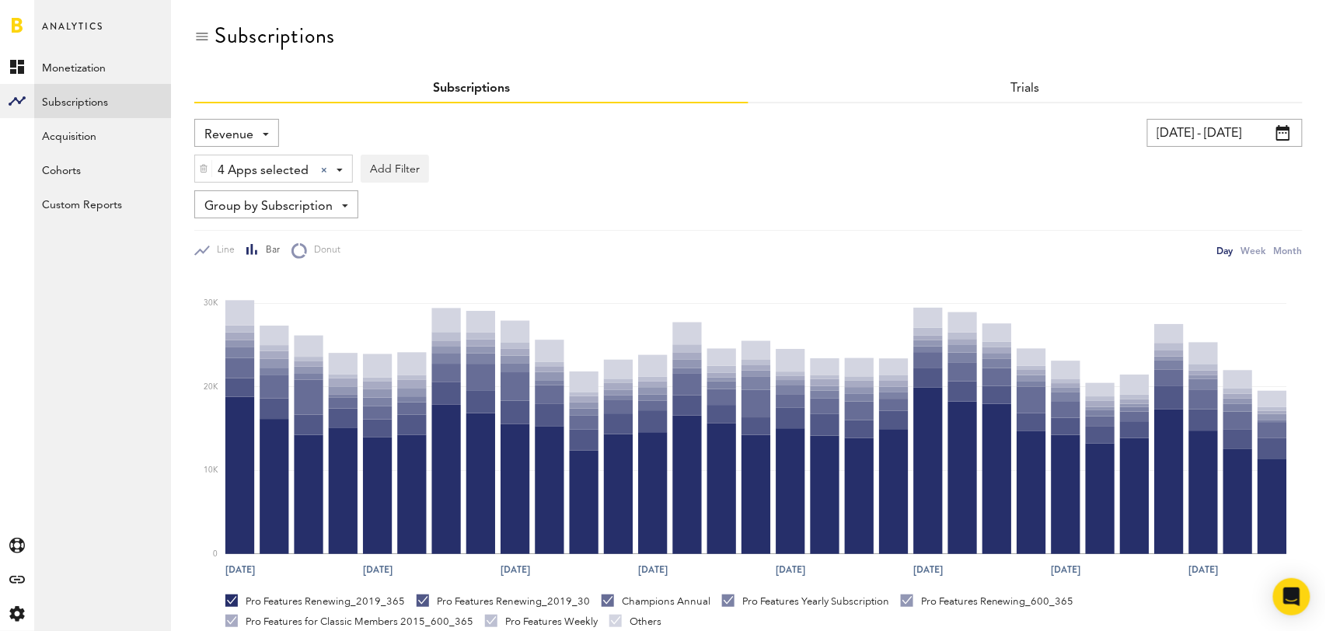
click at [237, 131] on span "Revenue" at bounding box center [228, 135] width 49 height 26
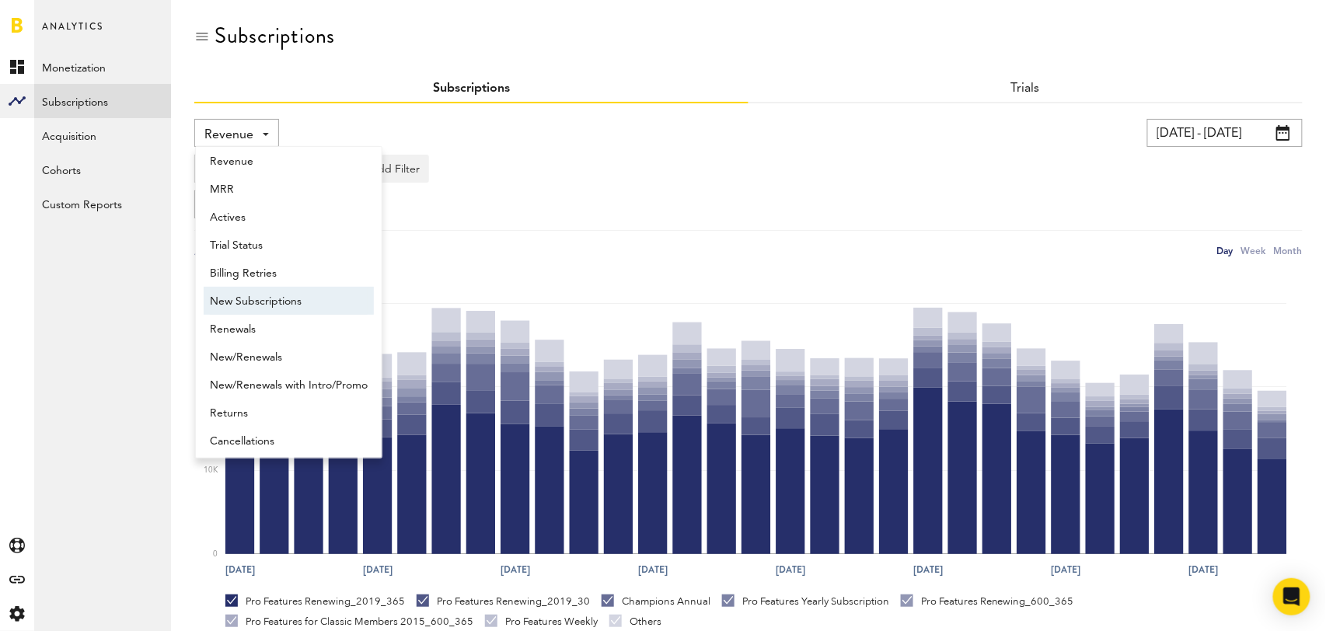
click at [301, 304] on span "New Subscriptions" at bounding box center [289, 301] width 158 height 26
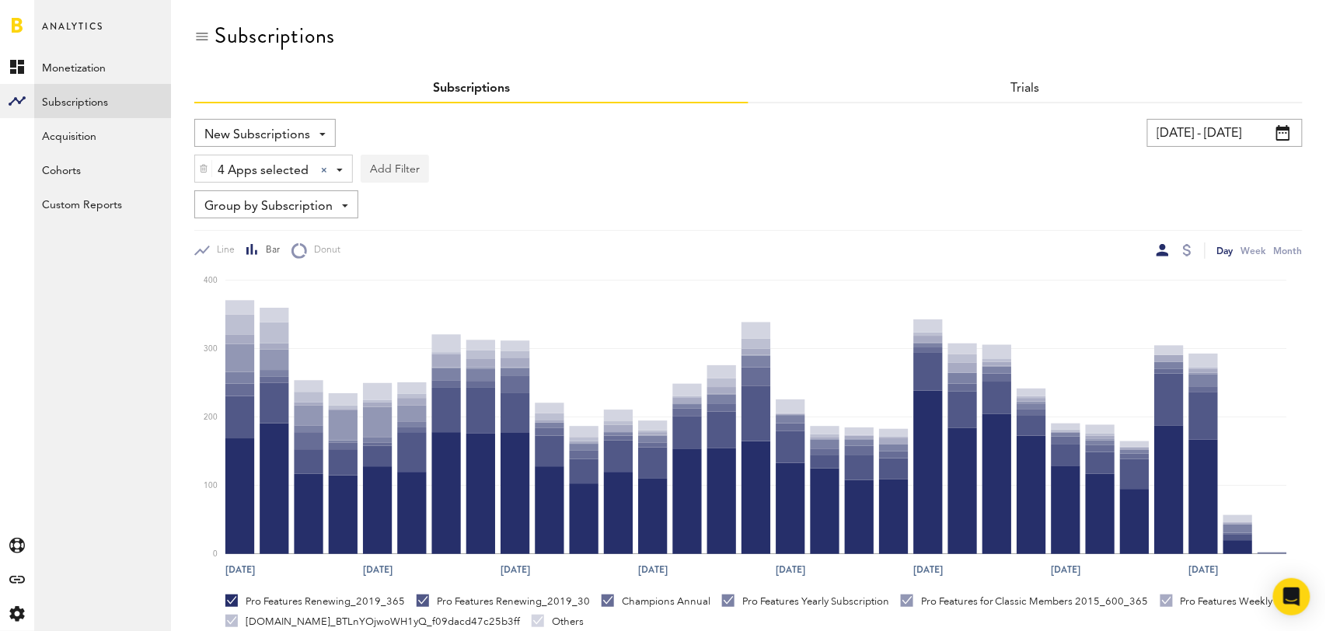
click at [395, 174] on button "Add Filter" at bounding box center [395, 169] width 68 height 28
click at [464, 289] on li "Subscription durations" at bounding box center [432, 293] width 126 height 28
click at [500, 177] on div "Subscription durations" at bounding box center [453, 171] width 138 height 26
click at [469, 261] on span "1 year" at bounding box center [435, 262] width 119 height 26
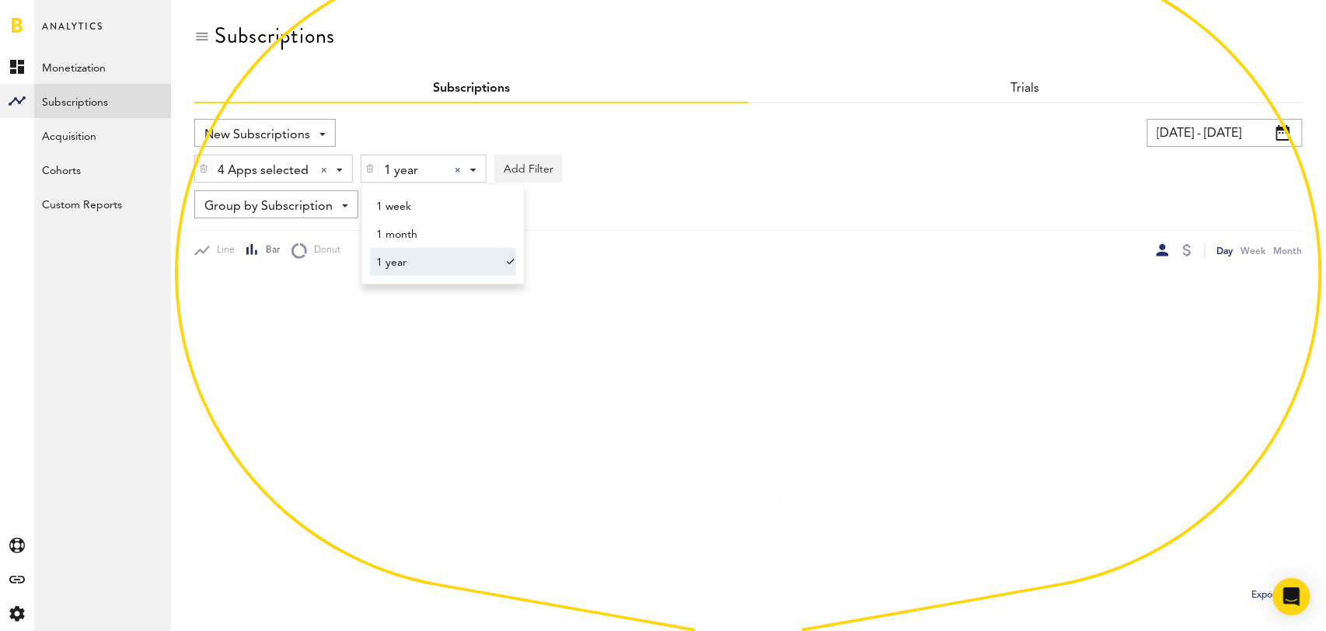
click at [767, 210] on div "Group by Subscription Group by Platform Group by App Group by Subscription Grou…" at bounding box center [748, 204] width 1108 height 28
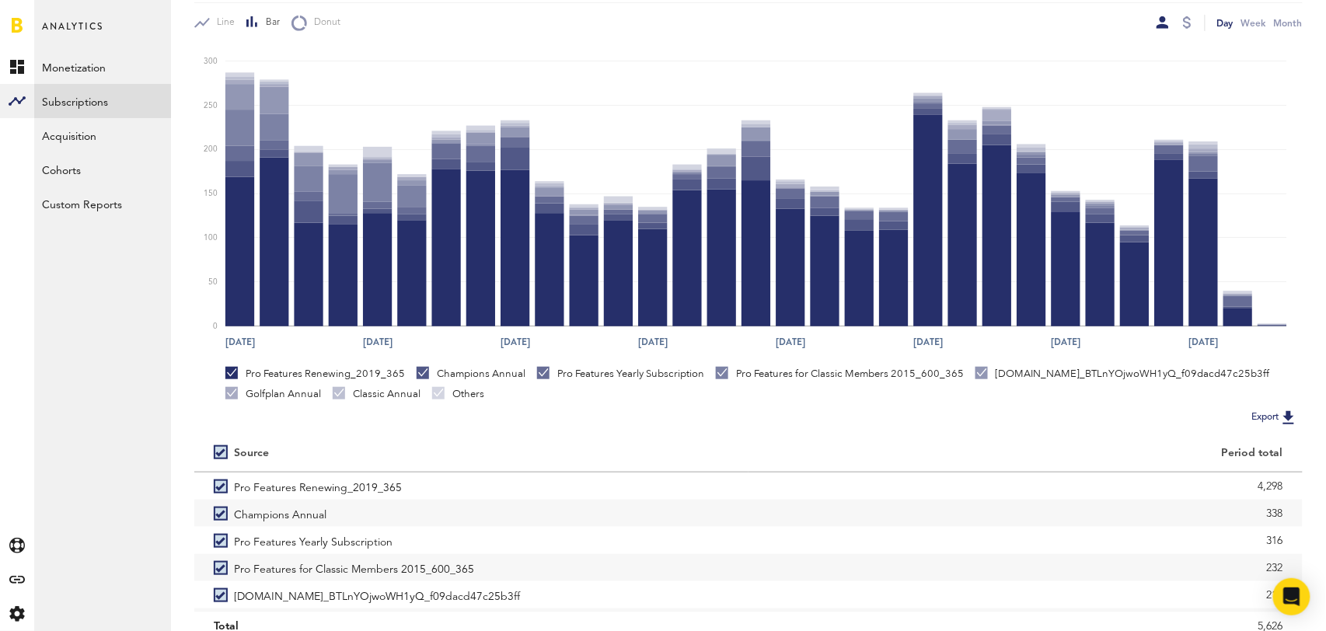
scroll to position [291, 0]
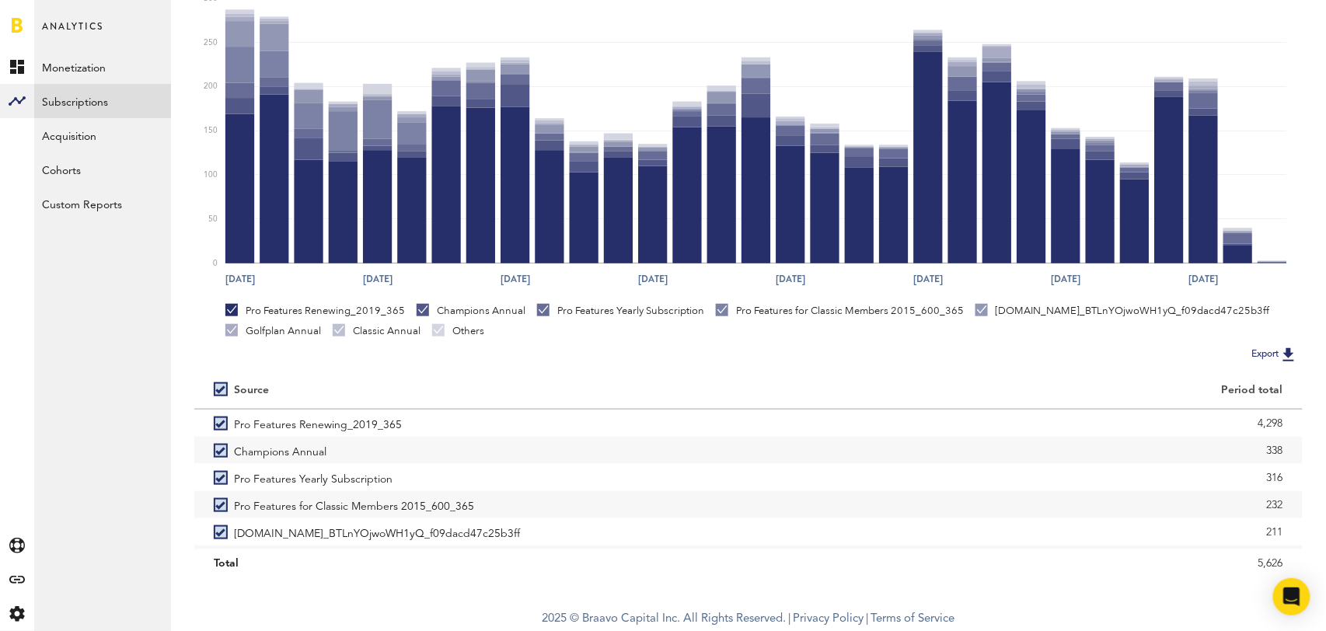
click at [215, 389] on label at bounding box center [224, 389] width 20 height 0
checkbox input "false"
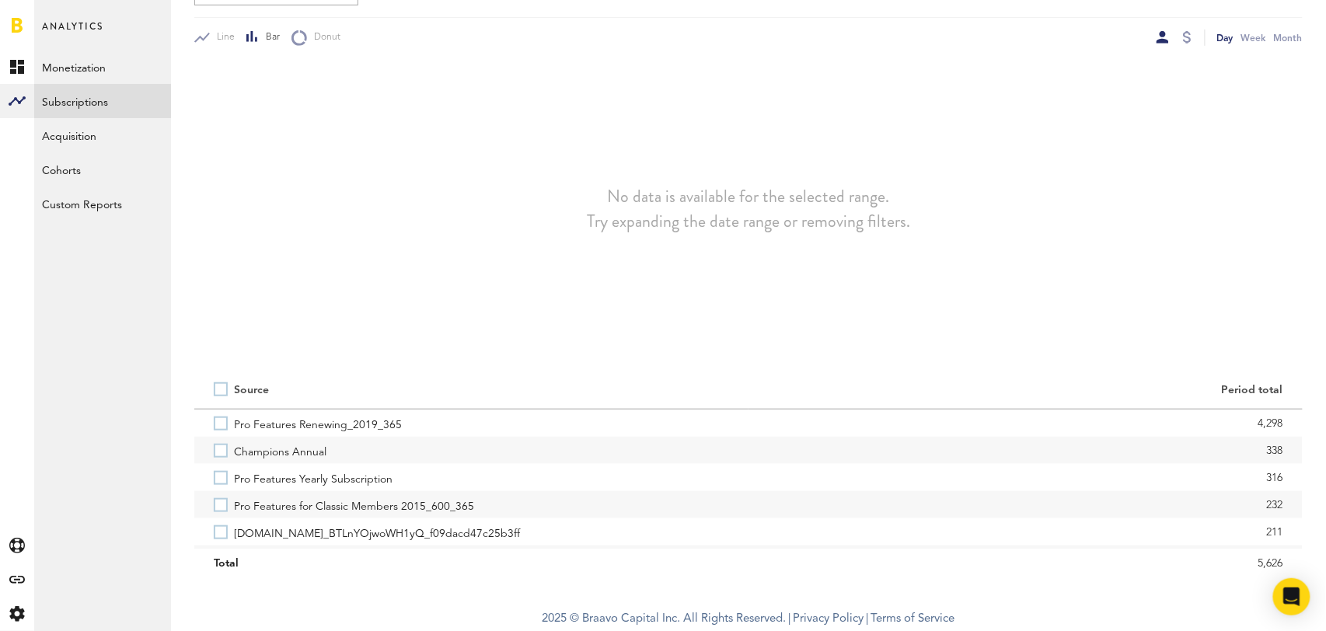
scroll to position [213, 0]
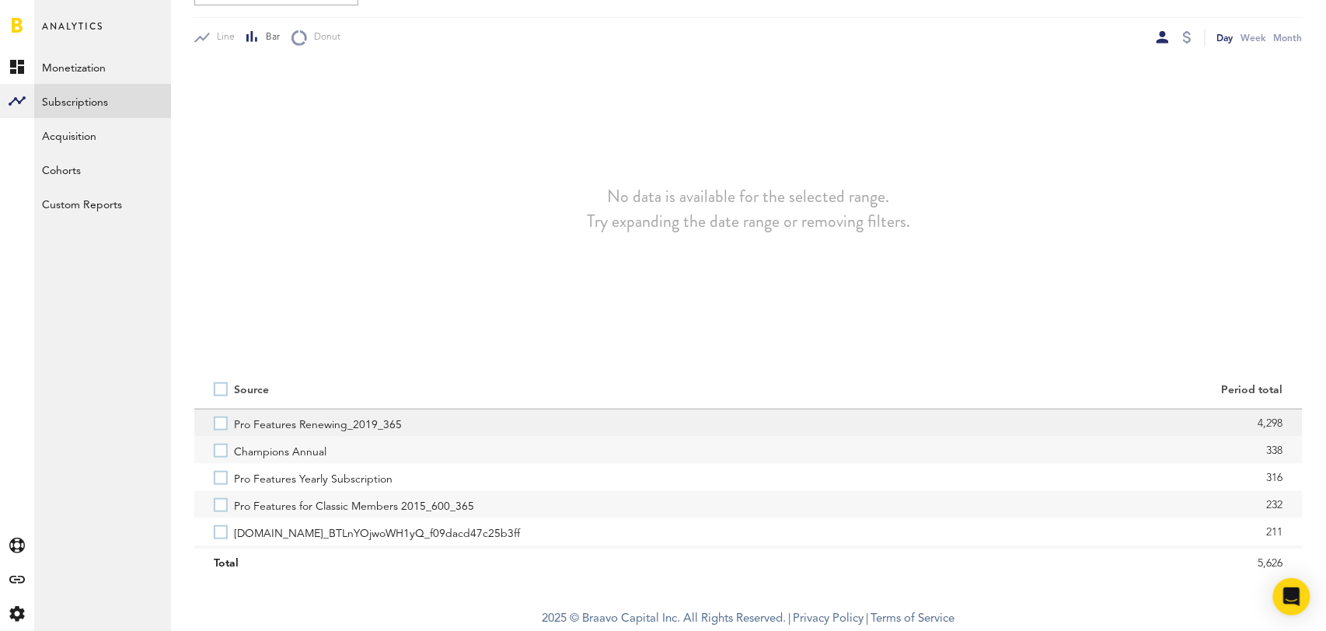
click at [222, 426] on label "Pro Features Renewing_2019_365" at bounding box center [471, 423] width 515 height 27
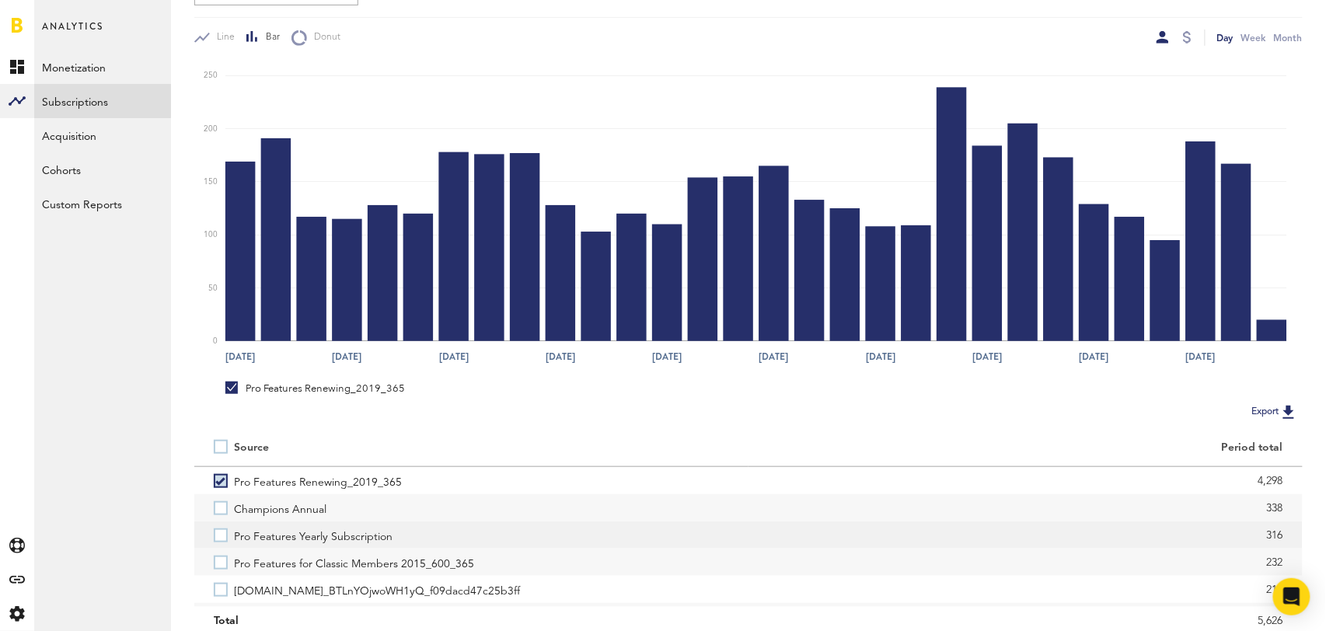
click at [225, 534] on label "Pro Features Yearly Subscription" at bounding box center [471, 534] width 515 height 27
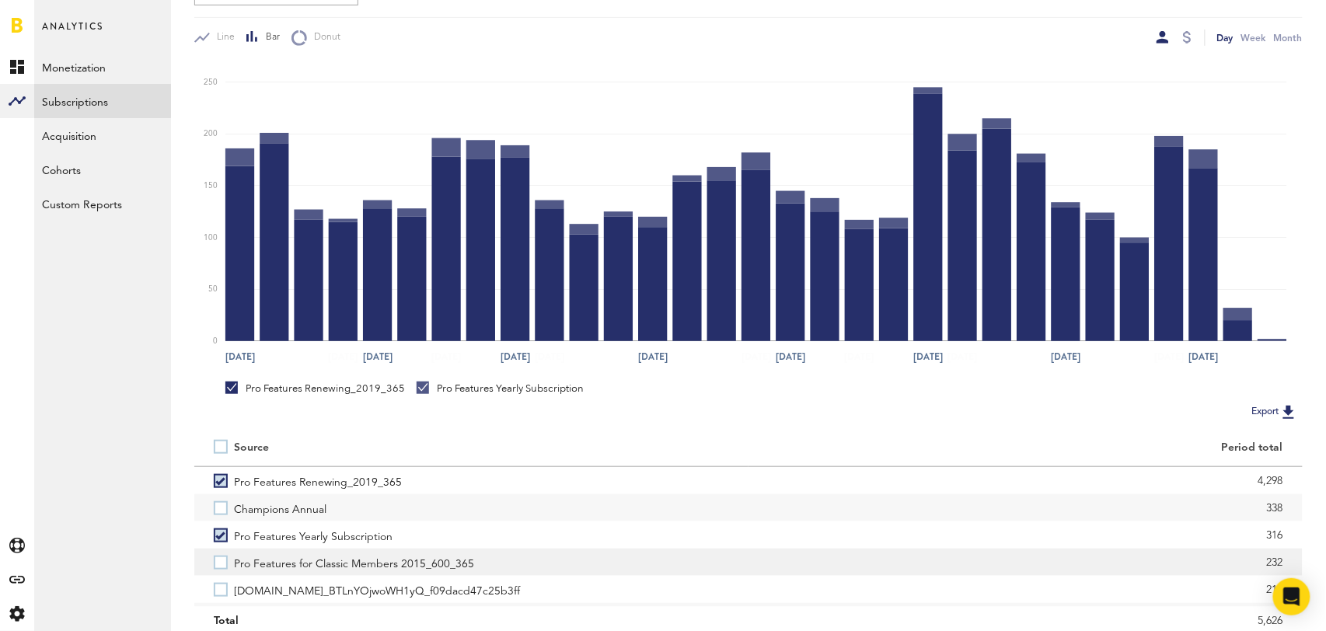
click at [223, 567] on label "Pro Features for Classic Members 2015_600_365" at bounding box center [471, 562] width 515 height 27
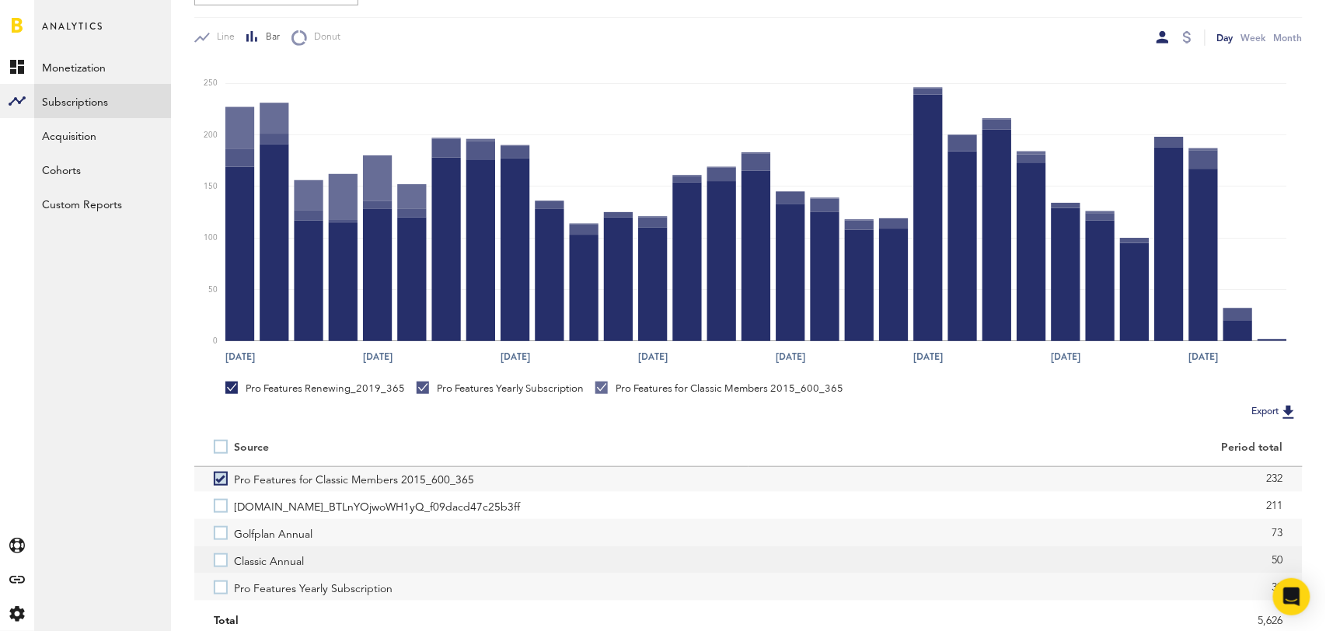
click at [219, 552] on label "Classic Annual" at bounding box center [471, 559] width 515 height 27
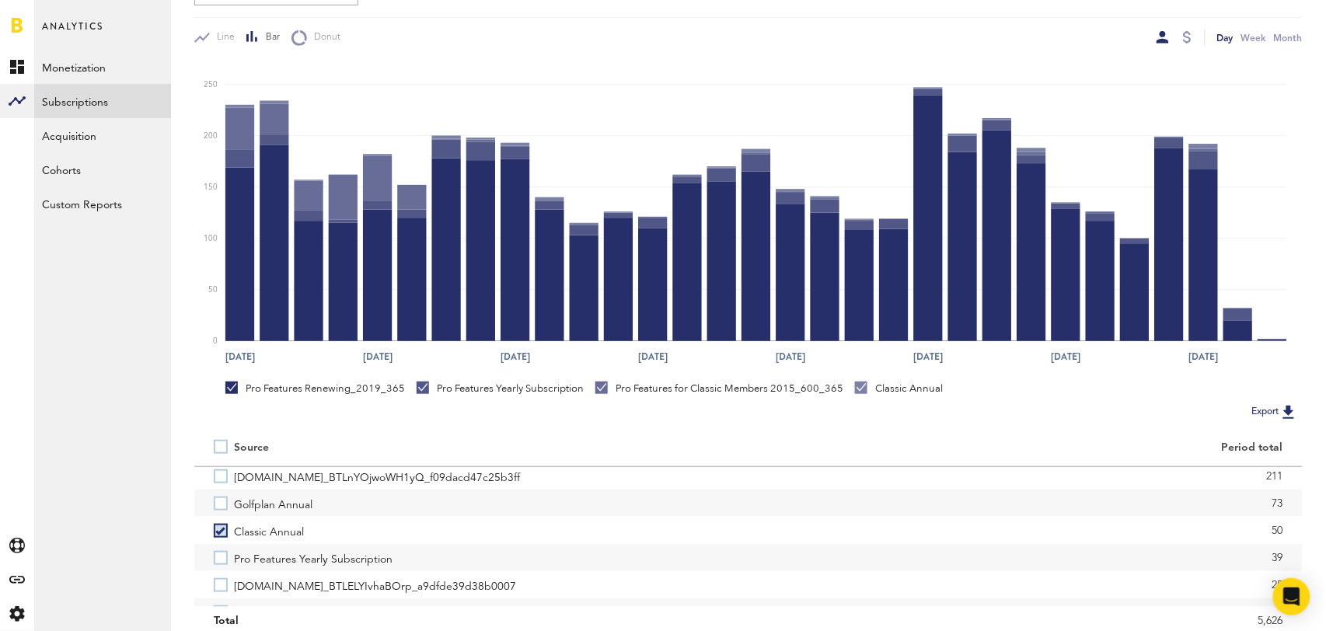
scroll to position [138, 0]
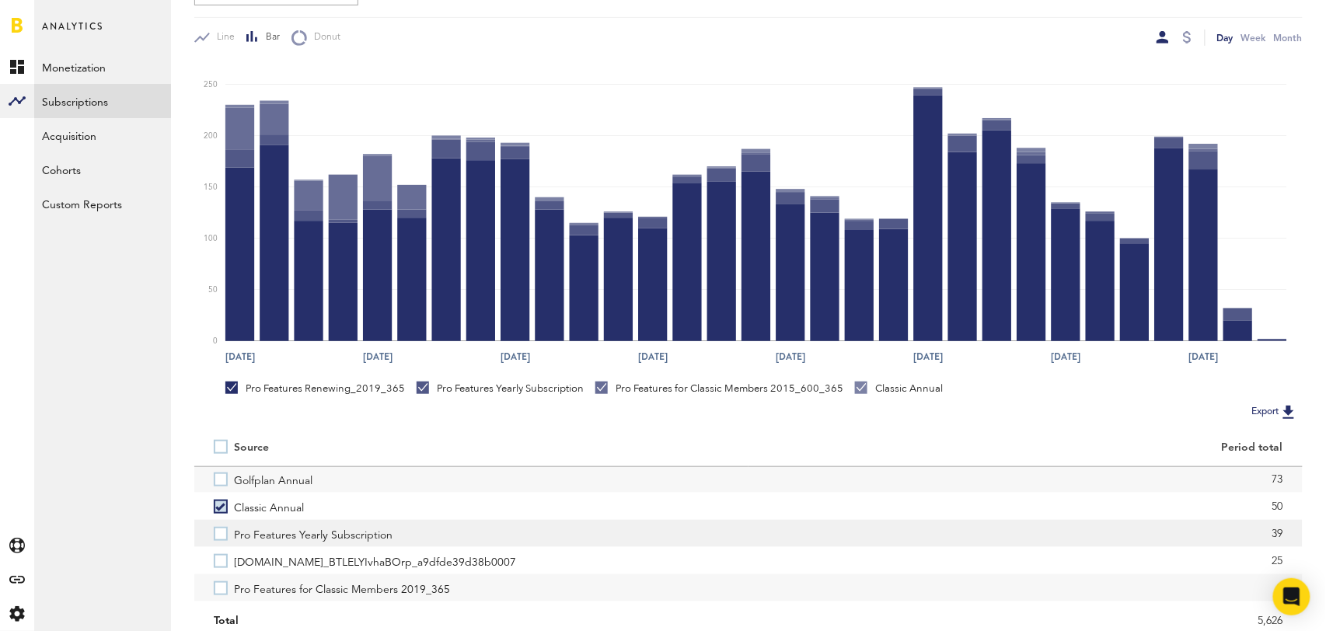
click at [221, 532] on label "Pro Features Yearly Subscription" at bounding box center [471, 533] width 515 height 27
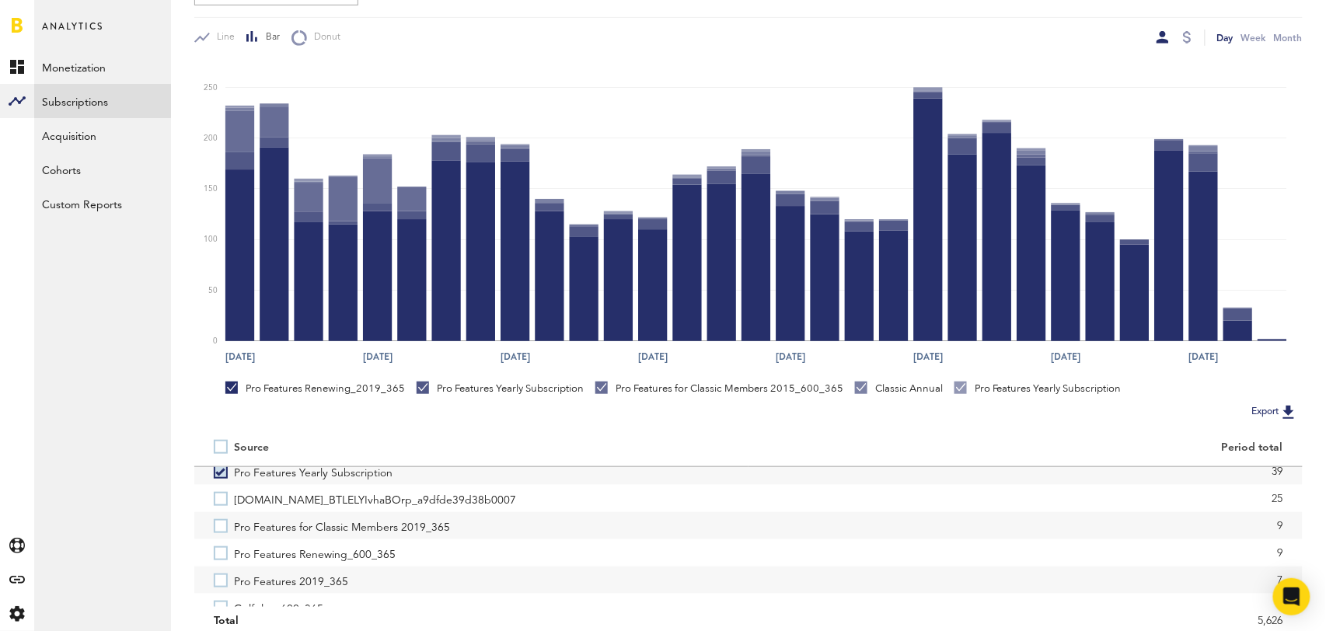
click at [221, 532] on label "Pro Features for Classic Members 2019_365" at bounding box center [471, 525] width 515 height 27
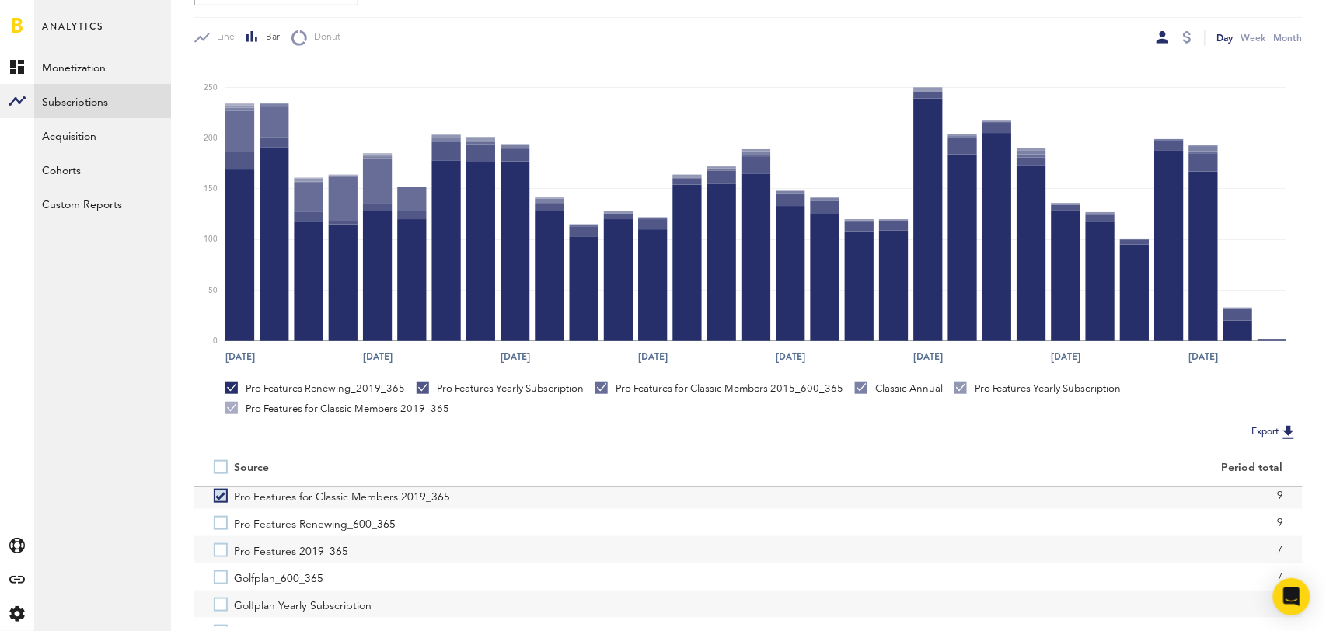
scroll to position [263, 0]
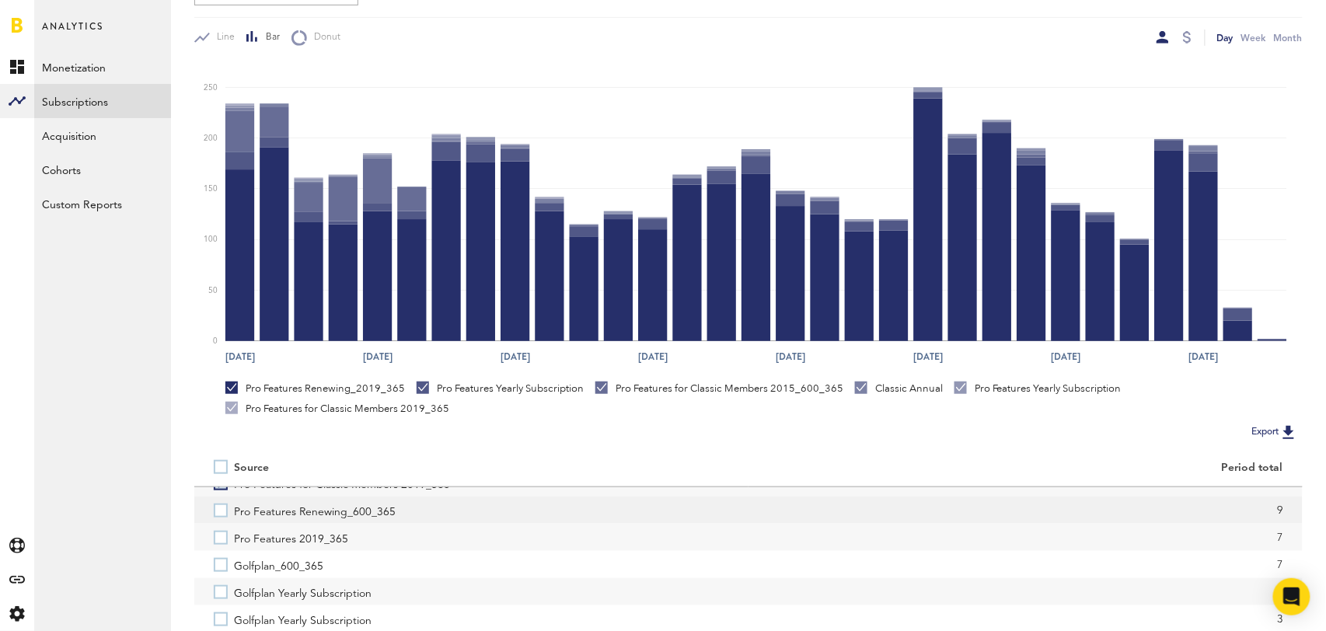
click at [221, 504] on label "Pro Features Renewing_600_365" at bounding box center [471, 510] width 515 height 27
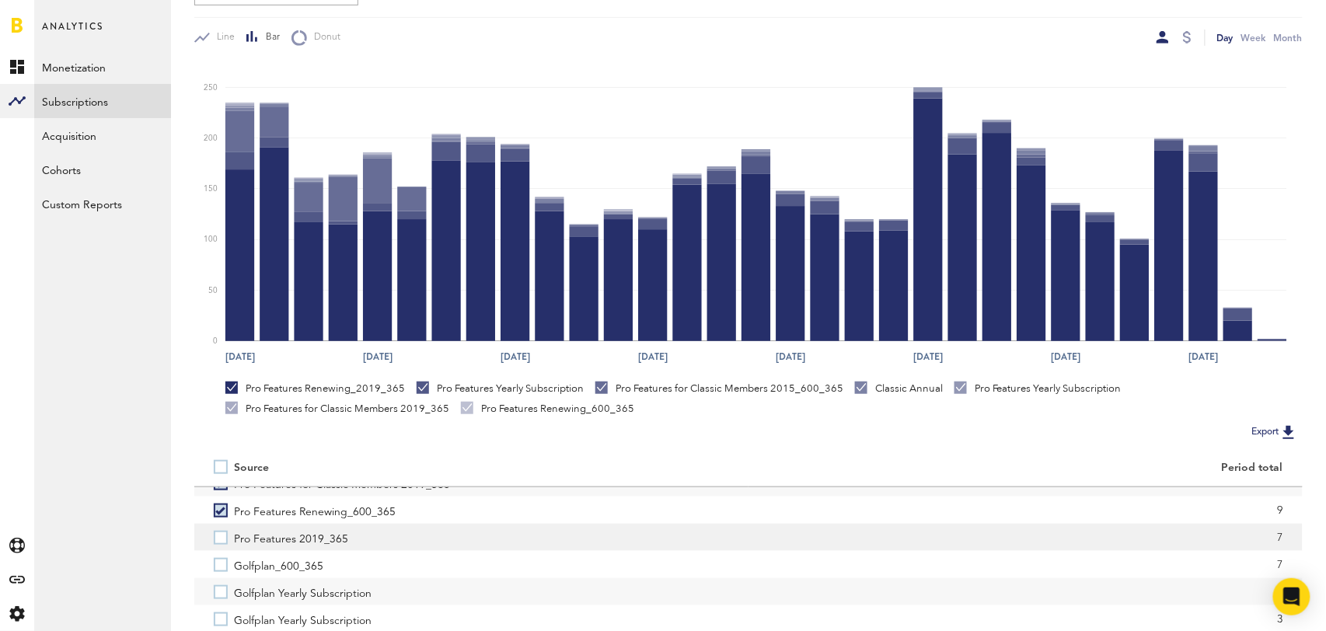
click at [222, 539] on label "Pro Features 2019_365" at bounding box center [471, 537] width 515 height 27
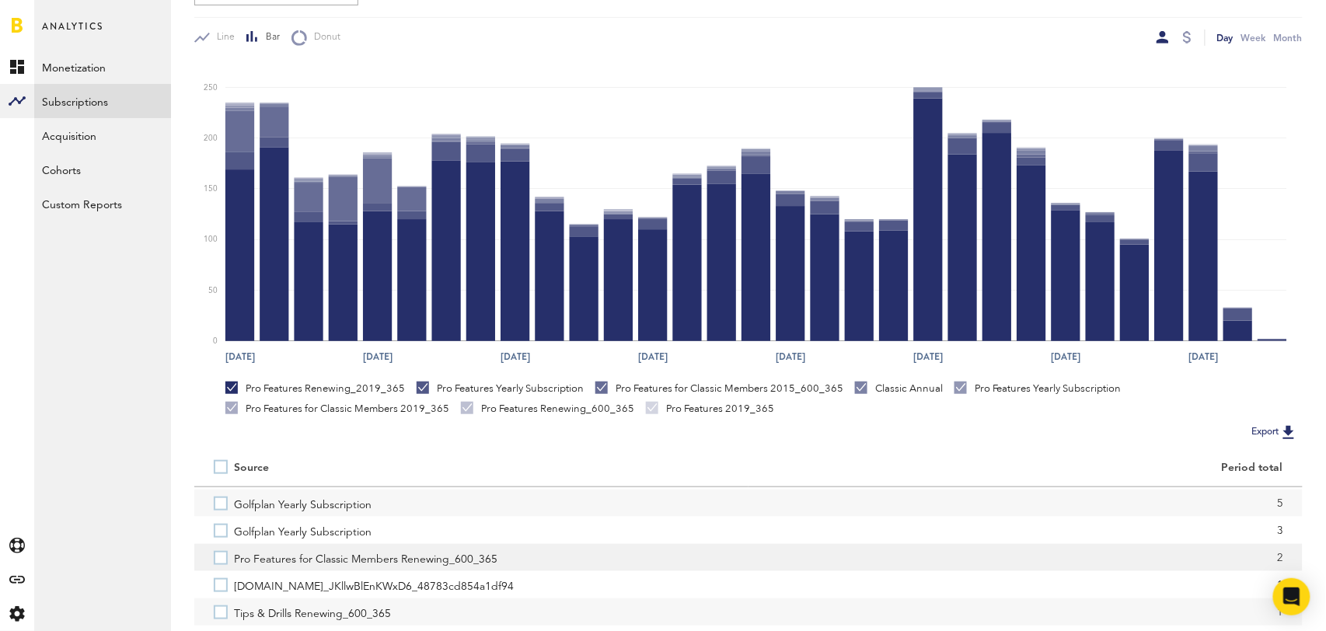
click at [225, 564] on label "Pro Features for Classic Members Renewing_600_365" at bounding box center [471, 557] width 515 height 27
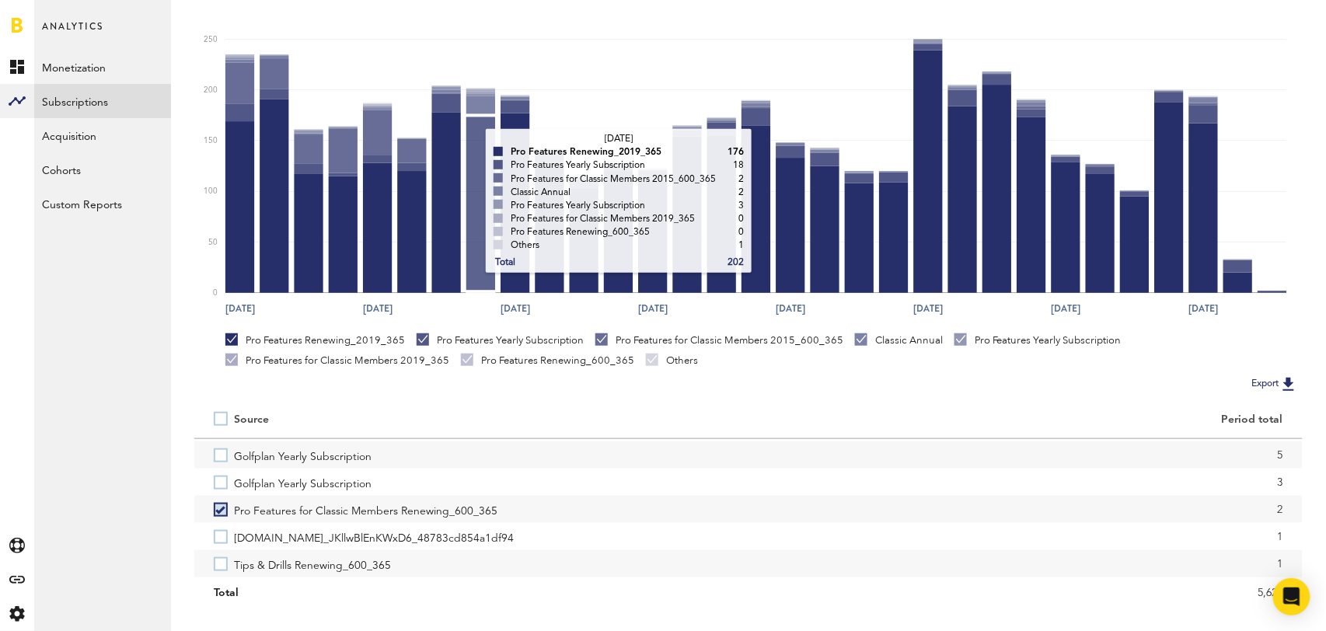
scroll to position [0, 0]
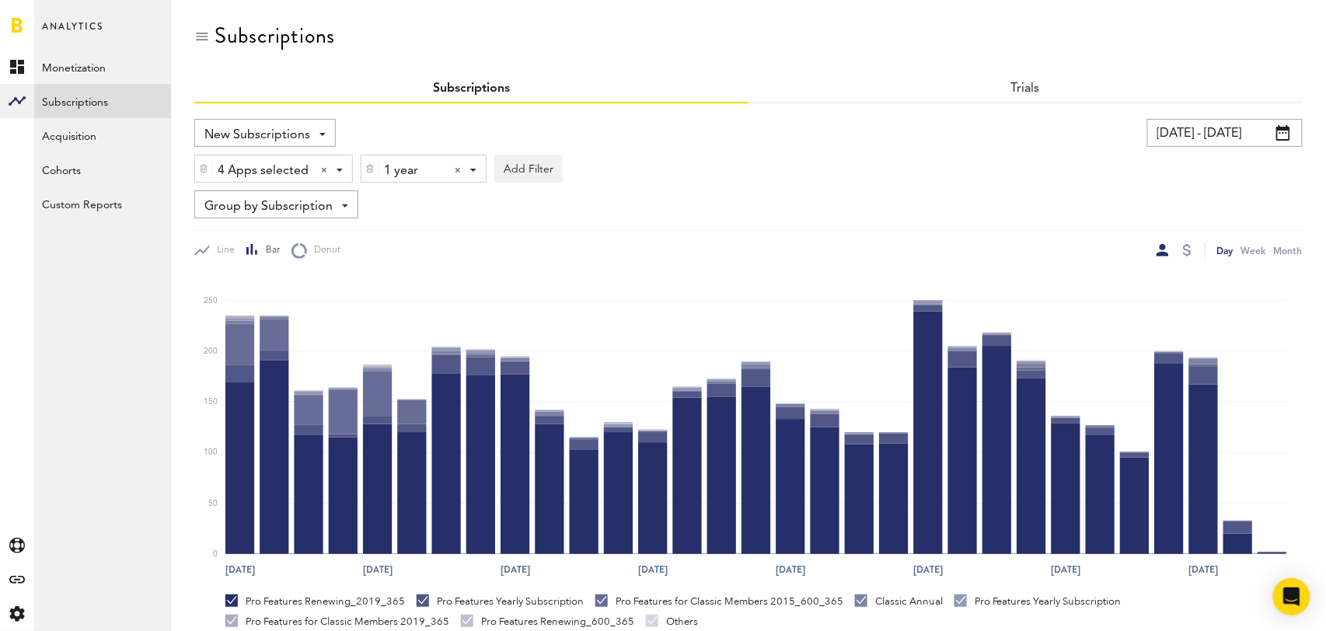
click at [460, 171] on div at bounding box center [458, 170] width 6 height 6
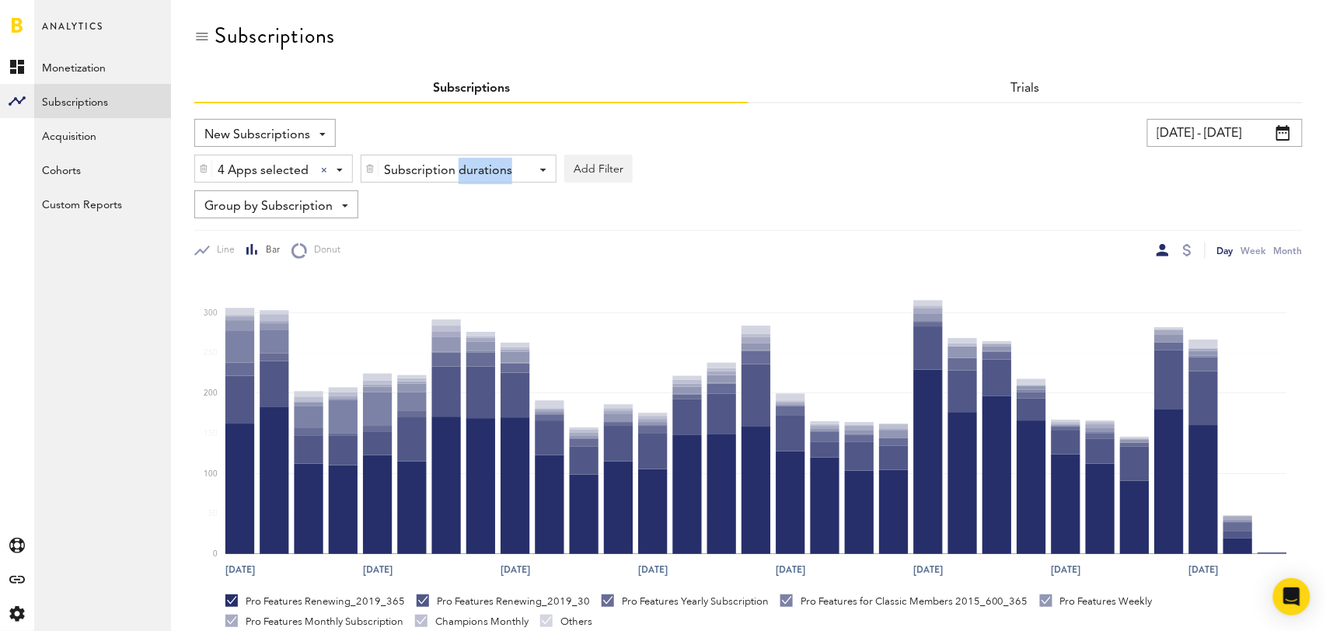
click at [460, 171] on div "Subscription durations" at bounding box center [453, 171] width 138 height 26
click at [451, 232] on span "1 month" at bounding box center [435, 234] width 119 height 26
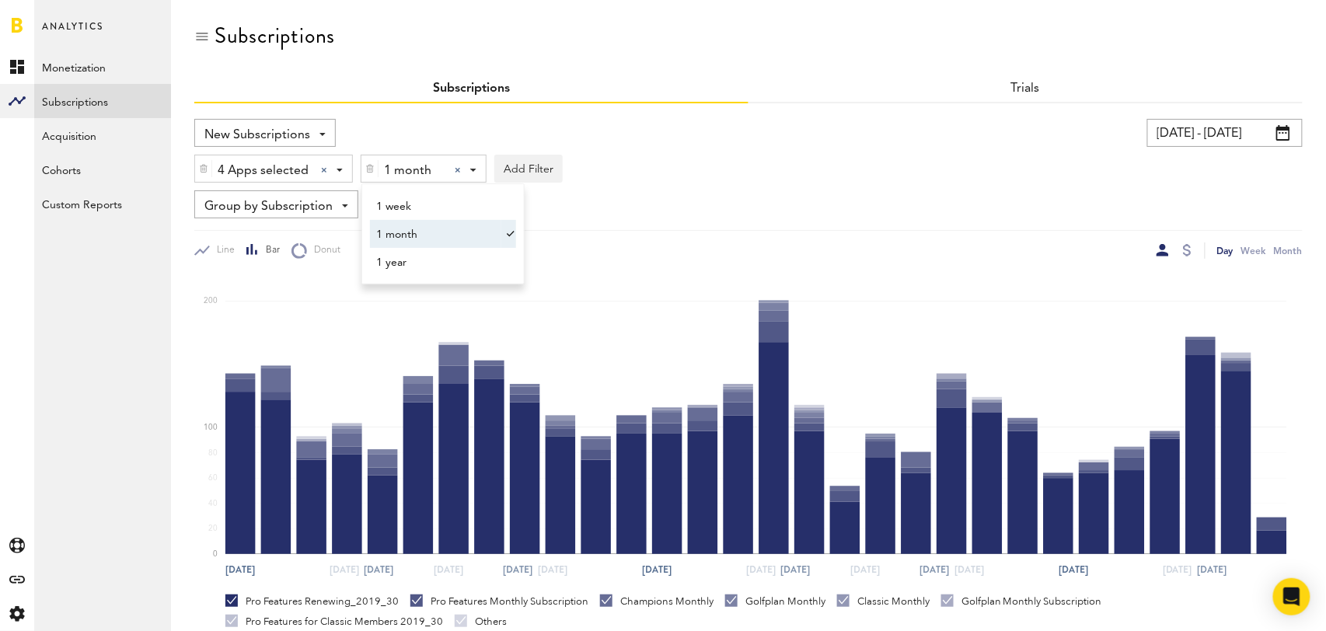
click at [846, 193] on div "Group by Subscription Group by Platform Group by App Group by Subscription Grou…" at bounding box center [748, 204] width 1108 height 28
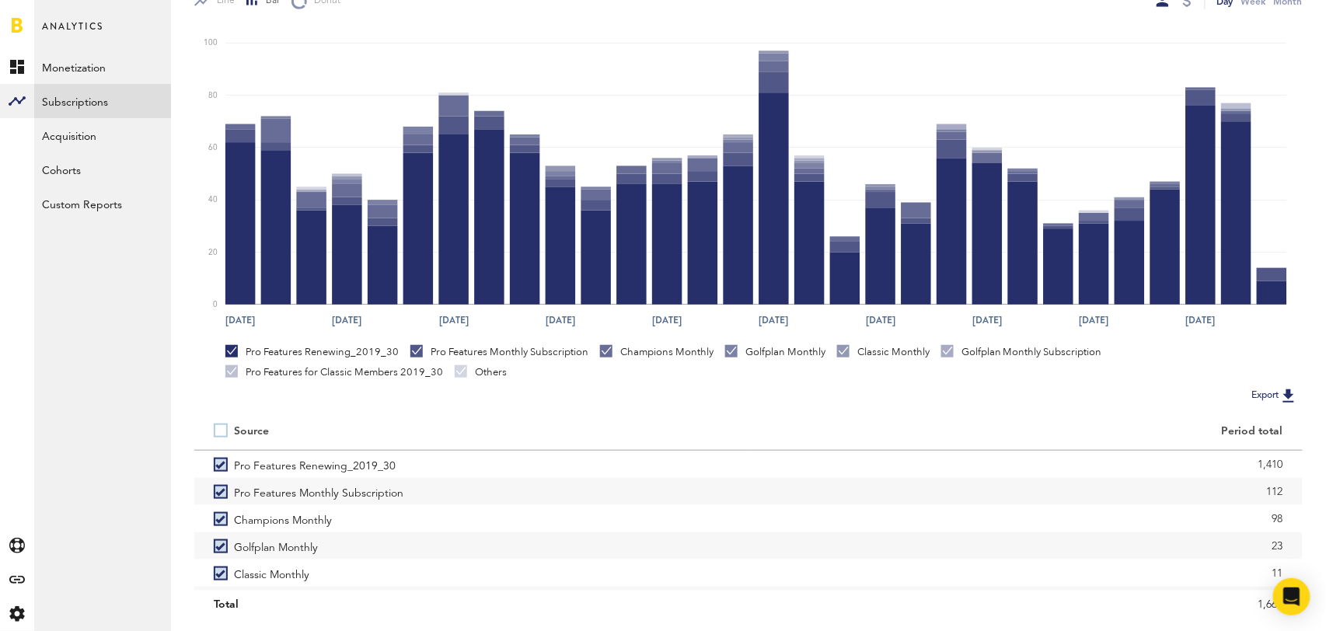
scroll to position [291, 0]
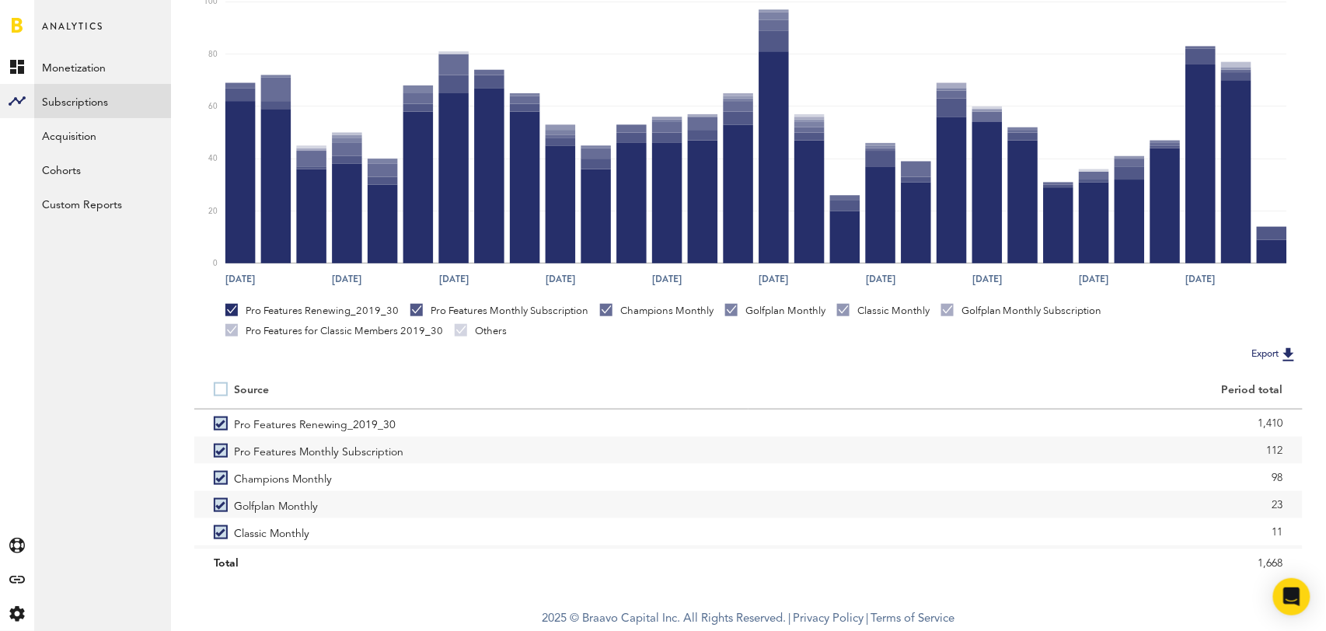
click at [221, 389] on label at bounding box center [224, 389] width 20 height 0
checkbox input "false"
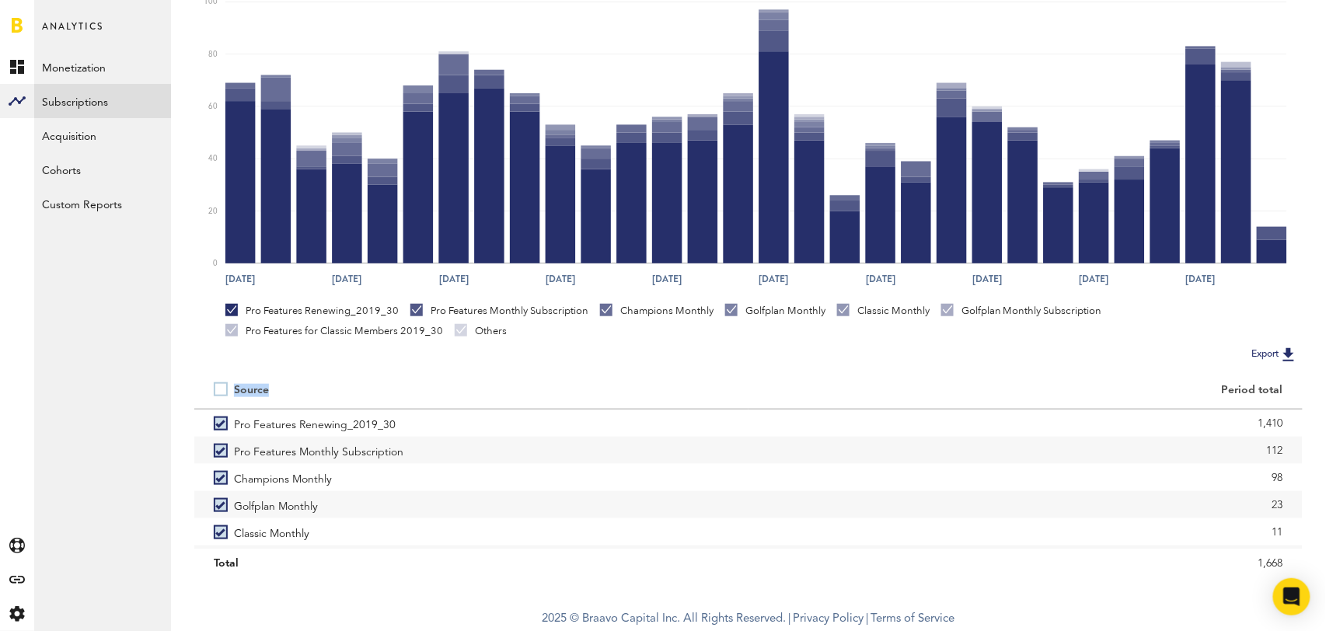
scroll to position [213, 0]
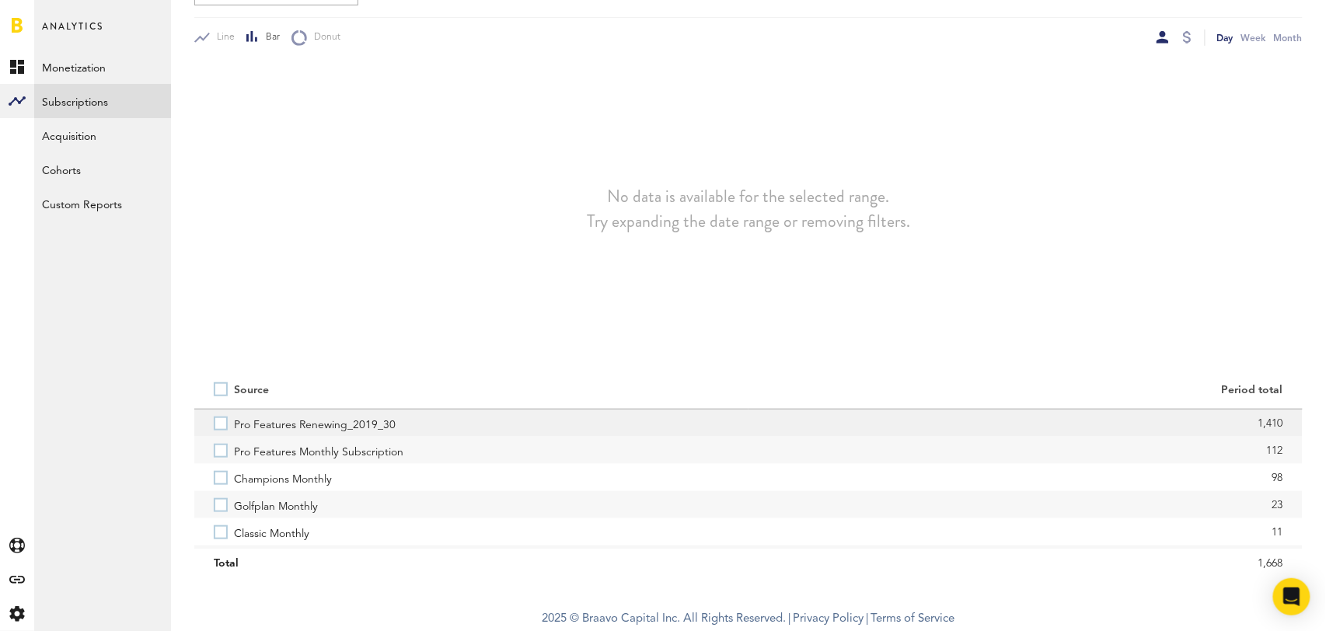
click at [223, 420] on label "Pro Features Renewing_2019_30" at bounding box center [471, 423] width 515 height 27
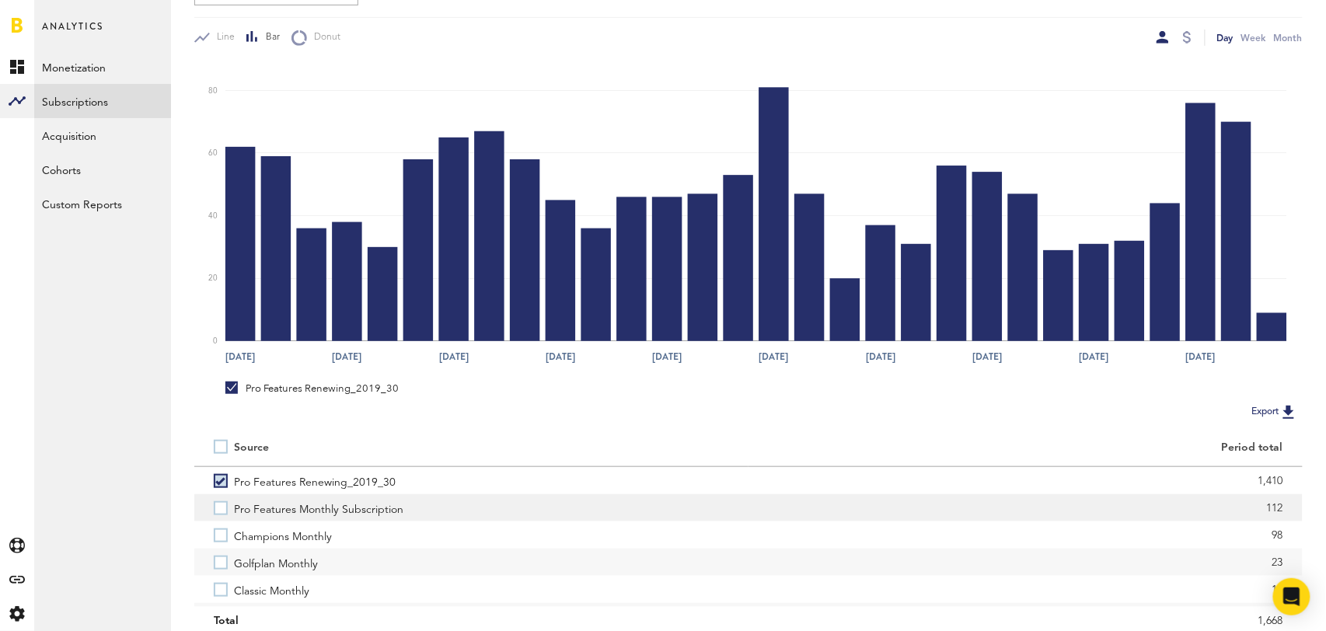
click at [224, 502] on label "Pro Features Monthly Subscription" at bounding box center [471, 507] width 515 height 27
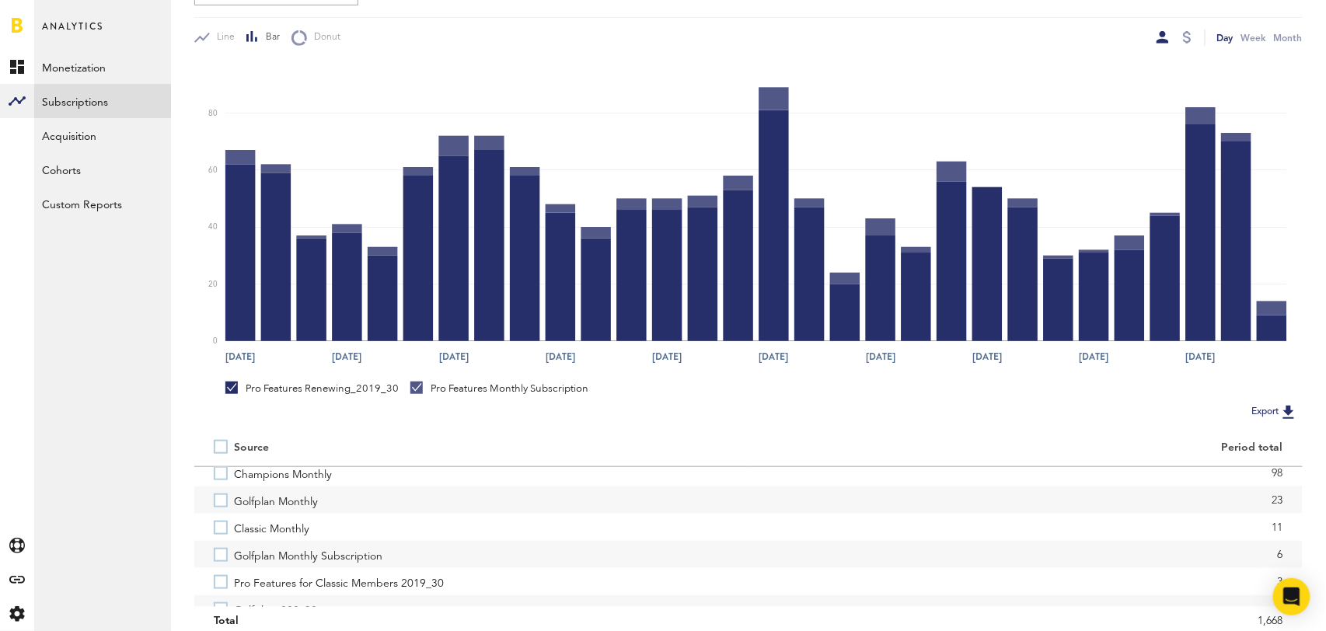
scroll to position [69, 0]
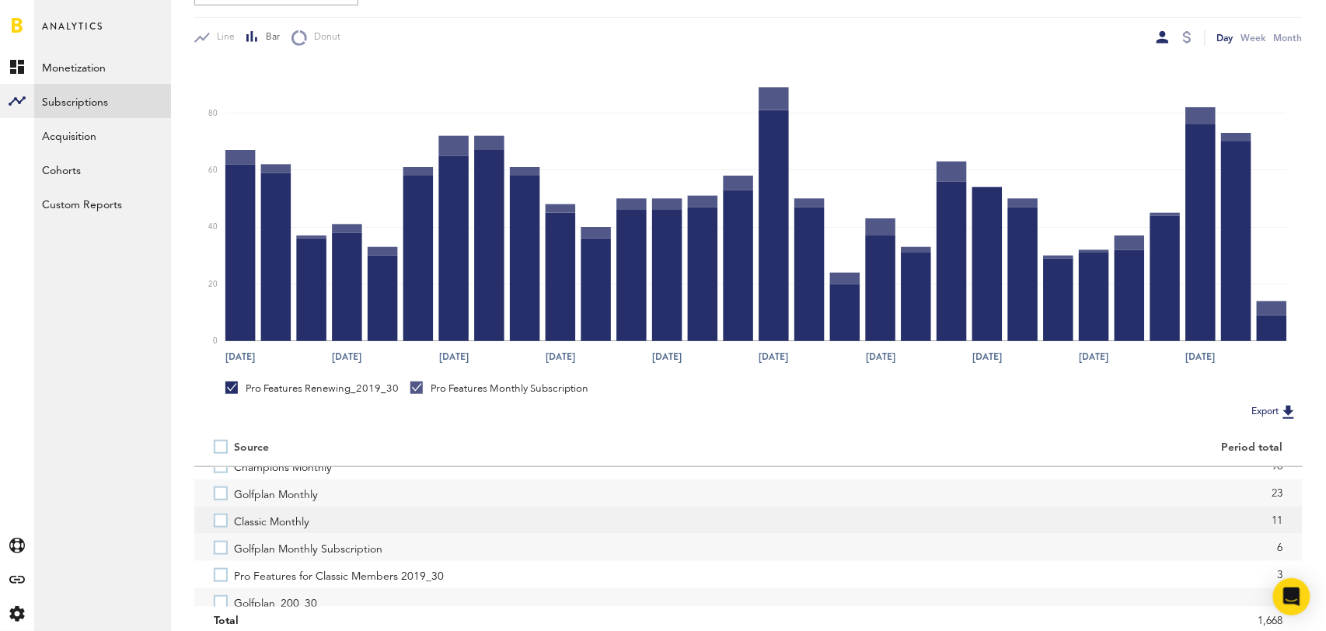
click at [222, 527] on label "Classic Monthly" at bounding box center [471, 520] width 515 height 27
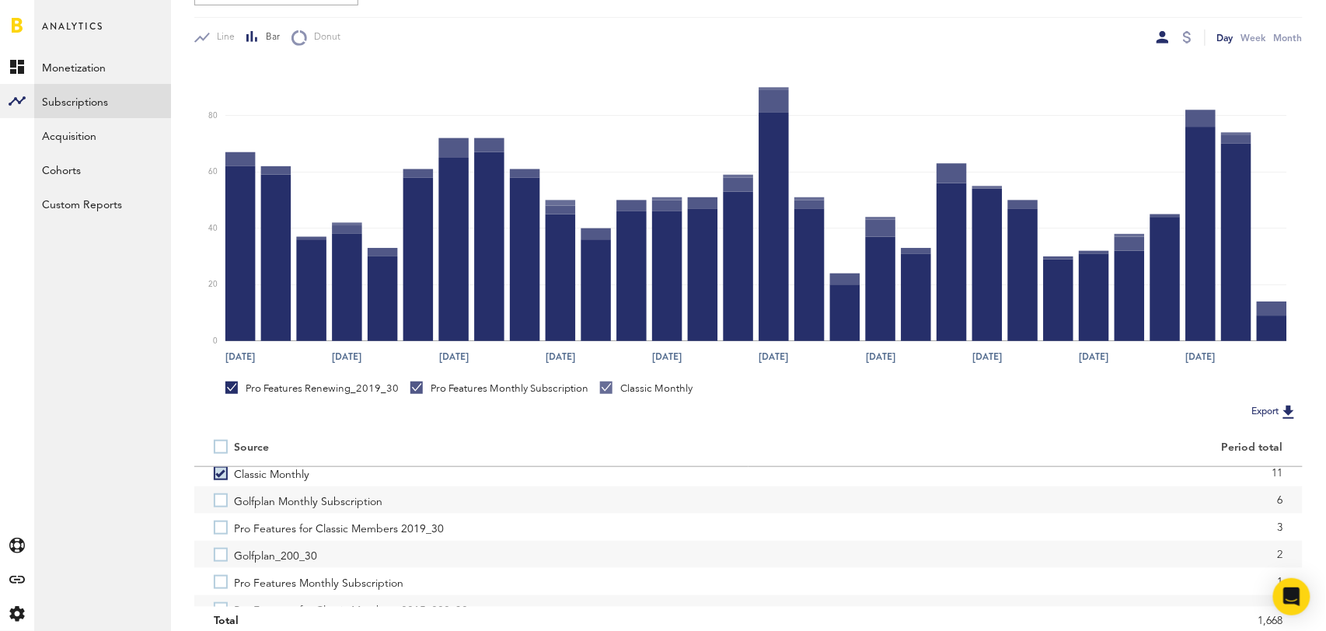
click at [222, 527] on label "Pro Features for Classic Members 2019_30" at bounding box center [471, 527] width 515 height 27
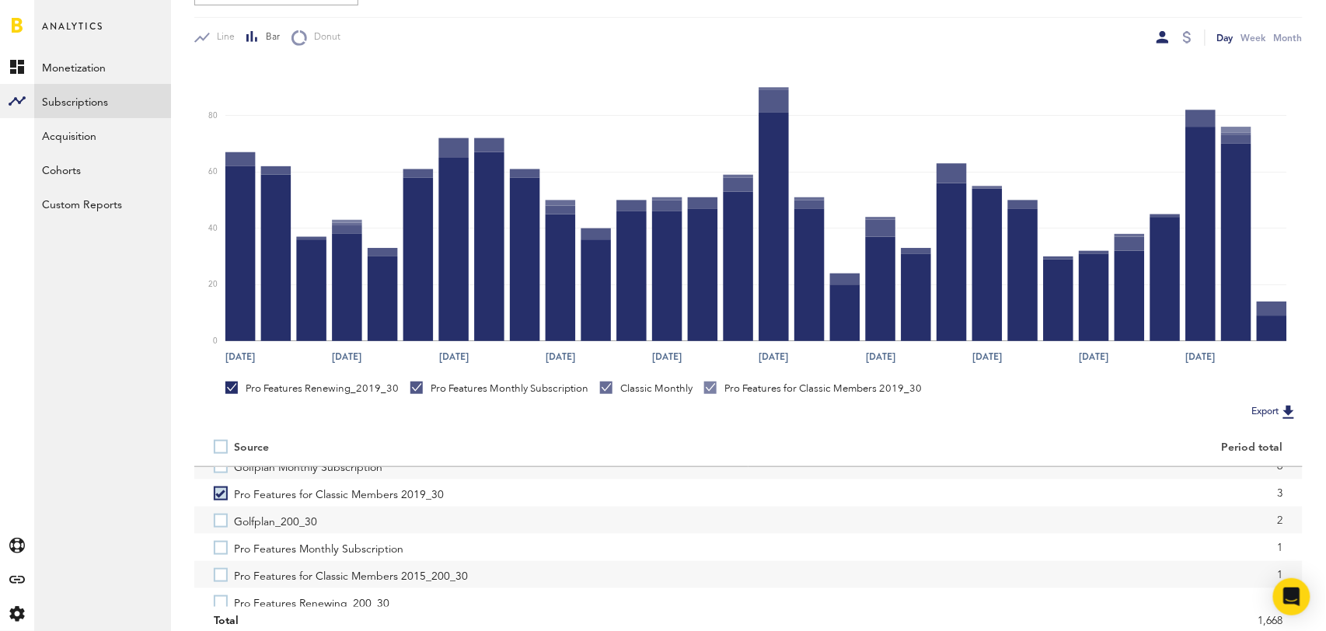
scroll to position [162, 0]
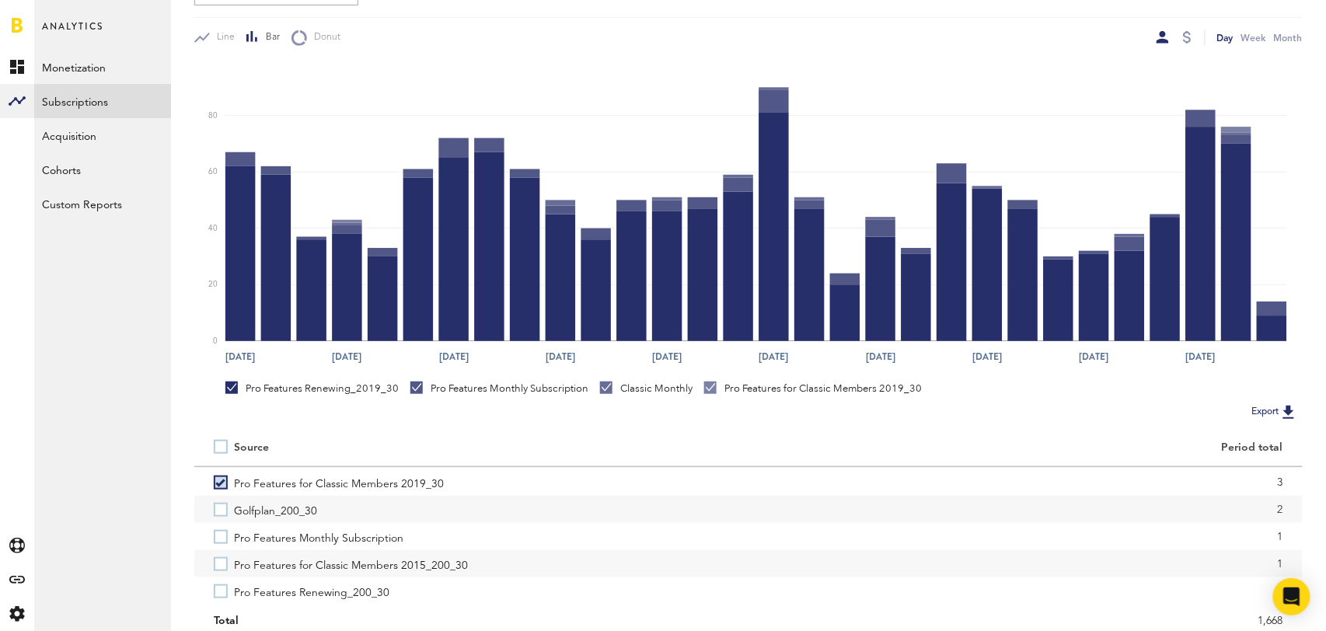
click at [222, 527] on label "Pro Features Monthly Subscription" at bounding box center [471, 536] width 515 height 27
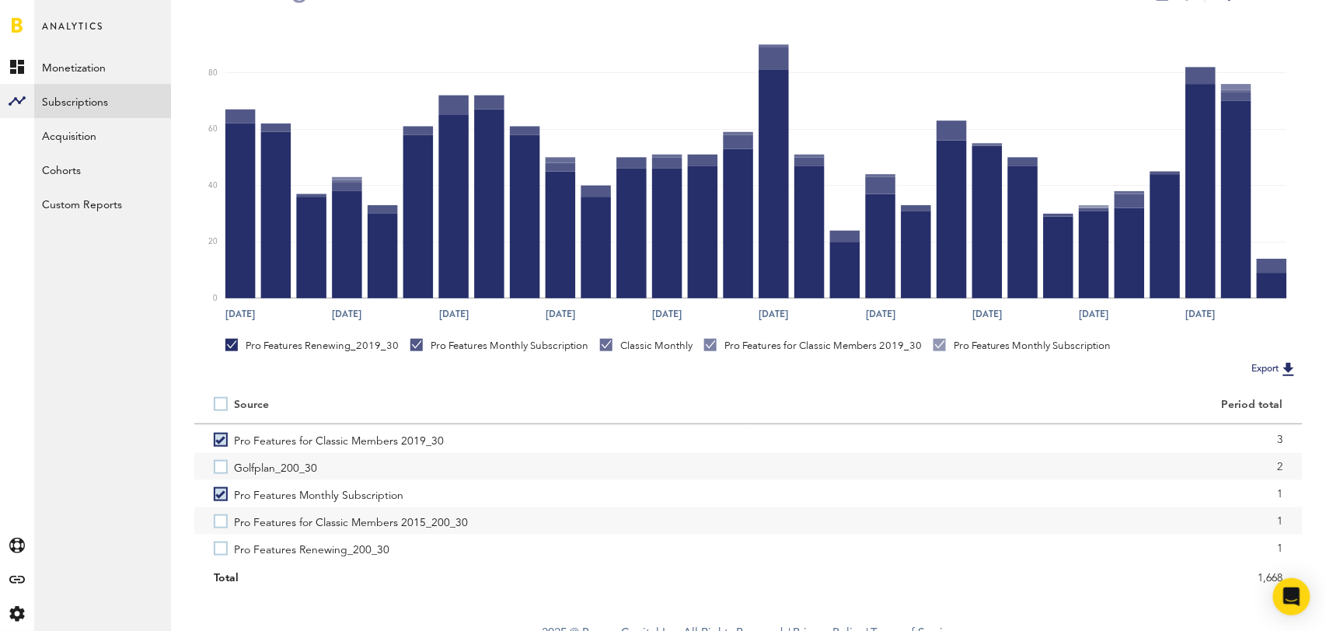
scroll to position [256, 0]
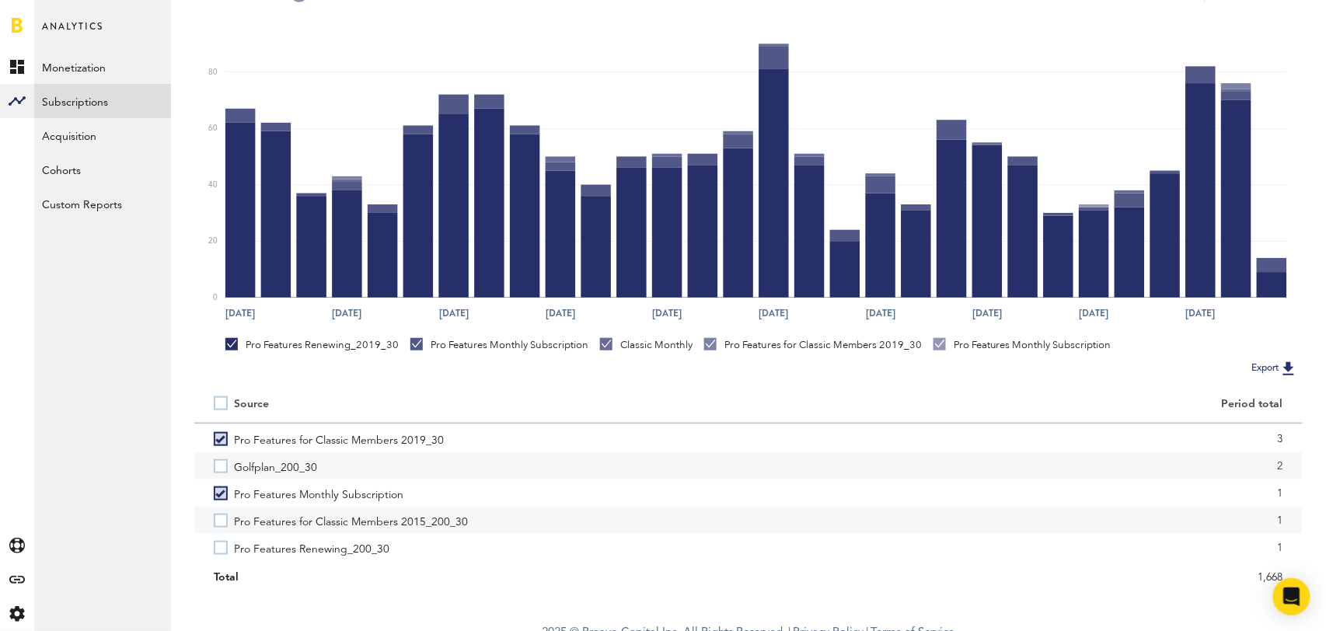
click at [222, 527] on label "Pro Features for Classic Members 2015_200_30" at bounding box center [471, 520] width 515 height 27
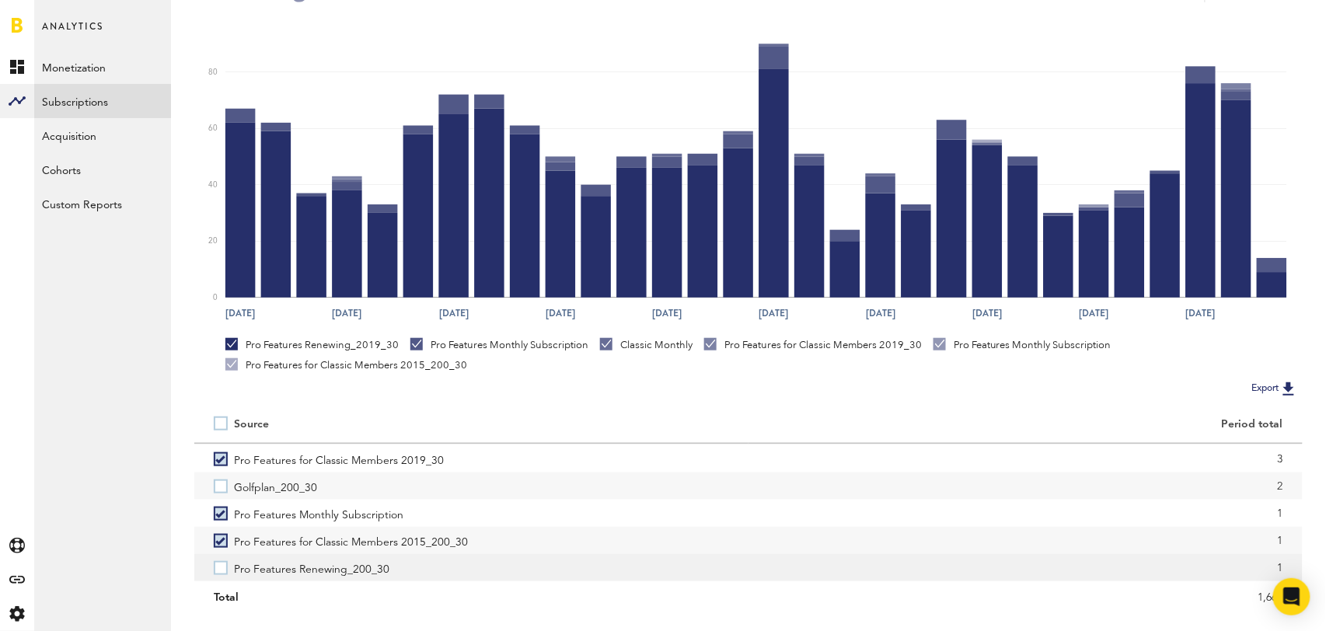
click at [221, 563] on label "Pro Features Renewing_200_30" at bounding box center [471, 567] width 515 height 27
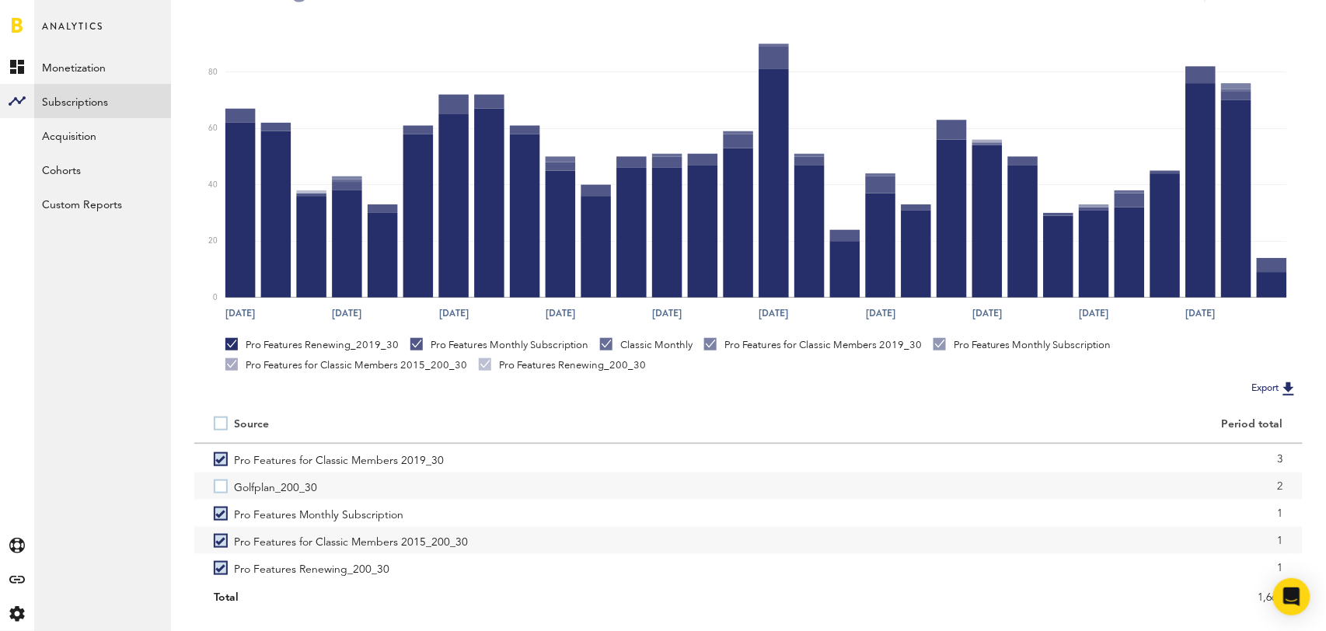
scroll to position [291, 0]
